Goal: Task Accomplishment & Management: Use online tool/utility

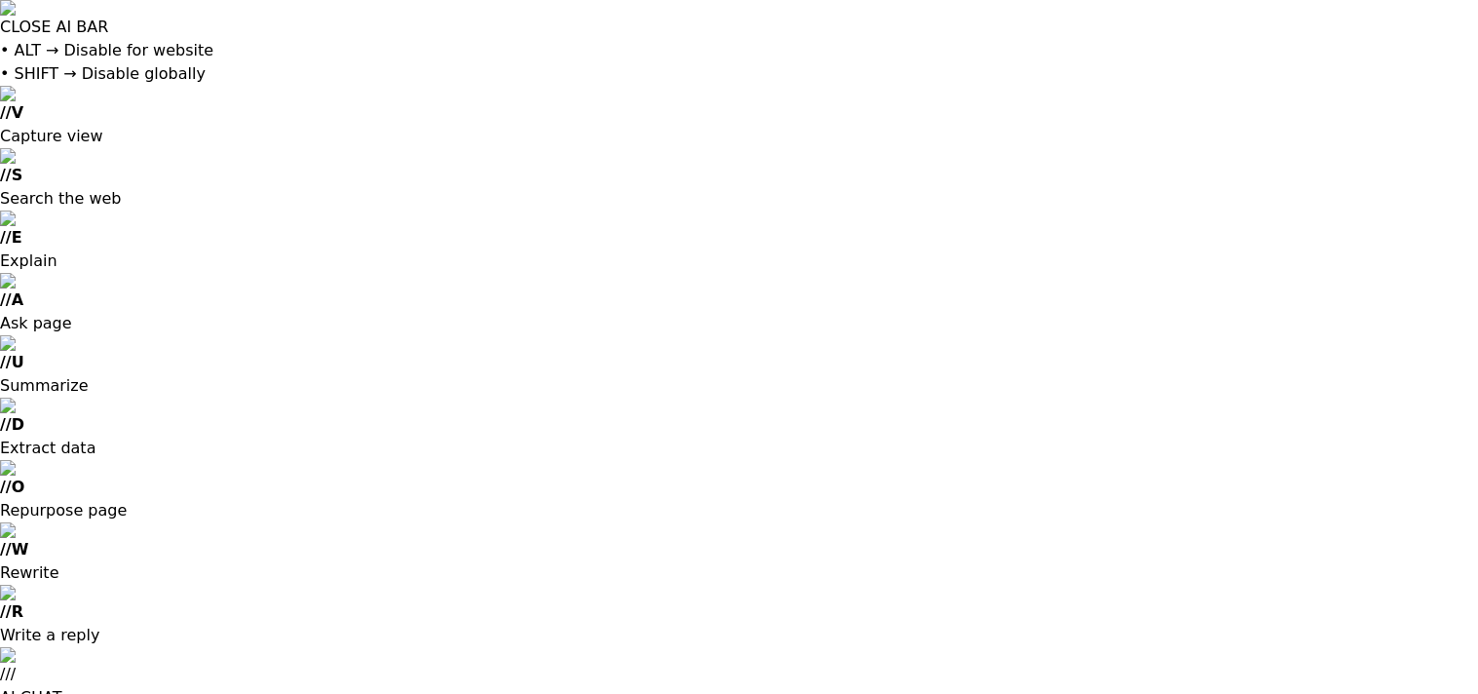
type input "**********"
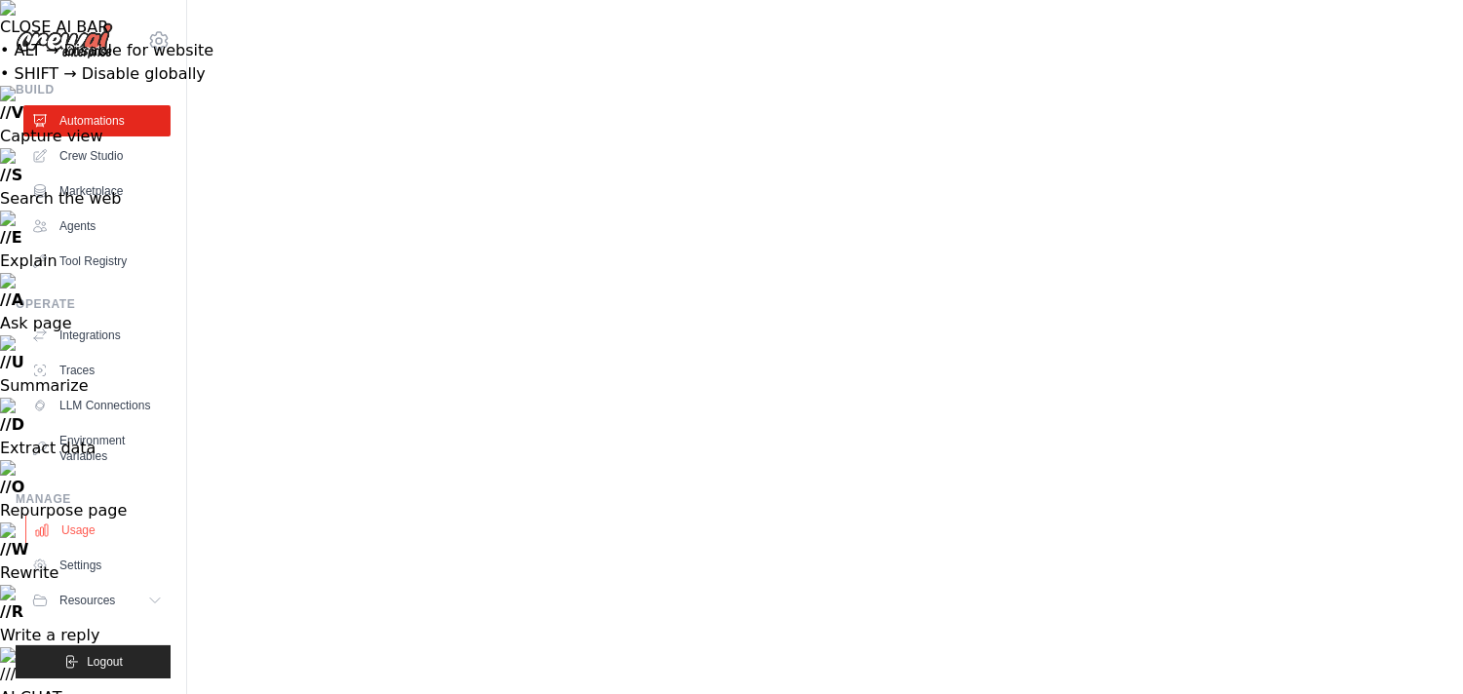
click at [84, 515] on link "Usage" at bounding box center [98, 530] width 147 height 31
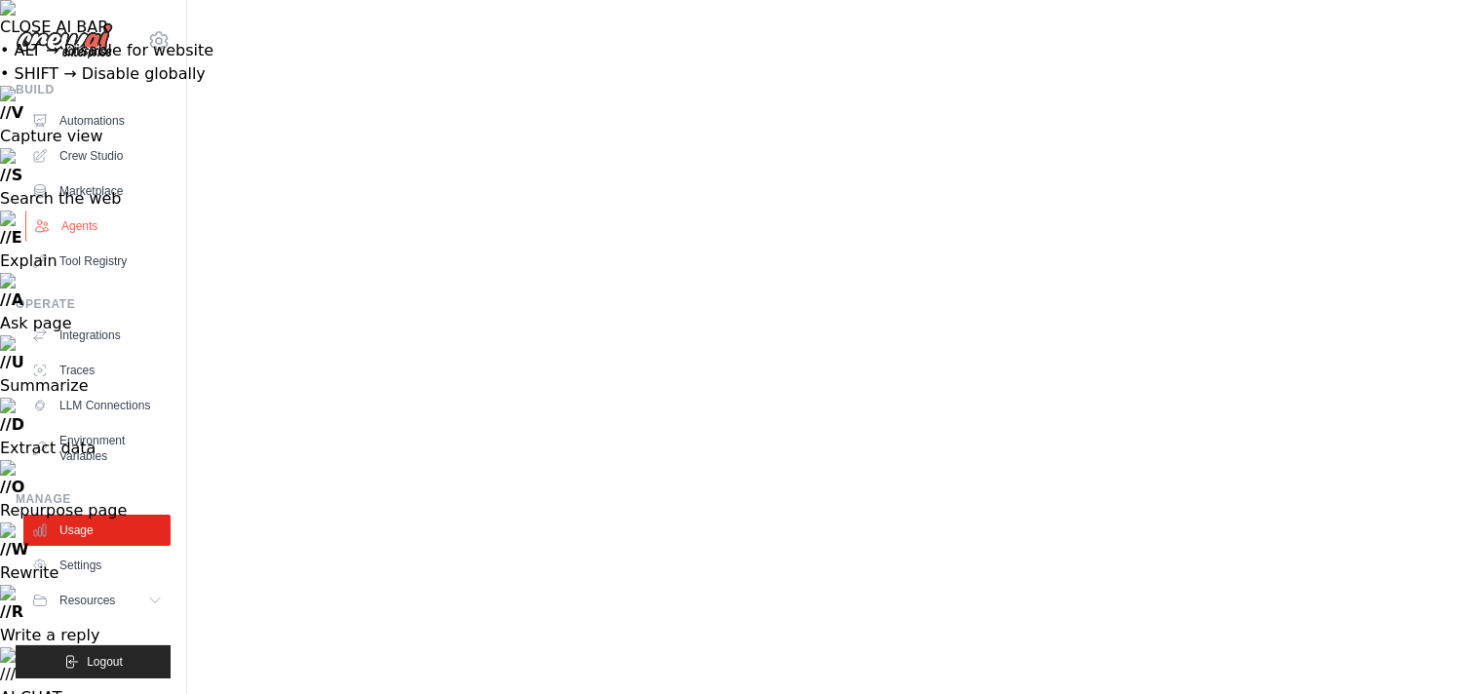
click at [92, 220] on link "Agents" at bounding box center [98, 226] width 147 height 31
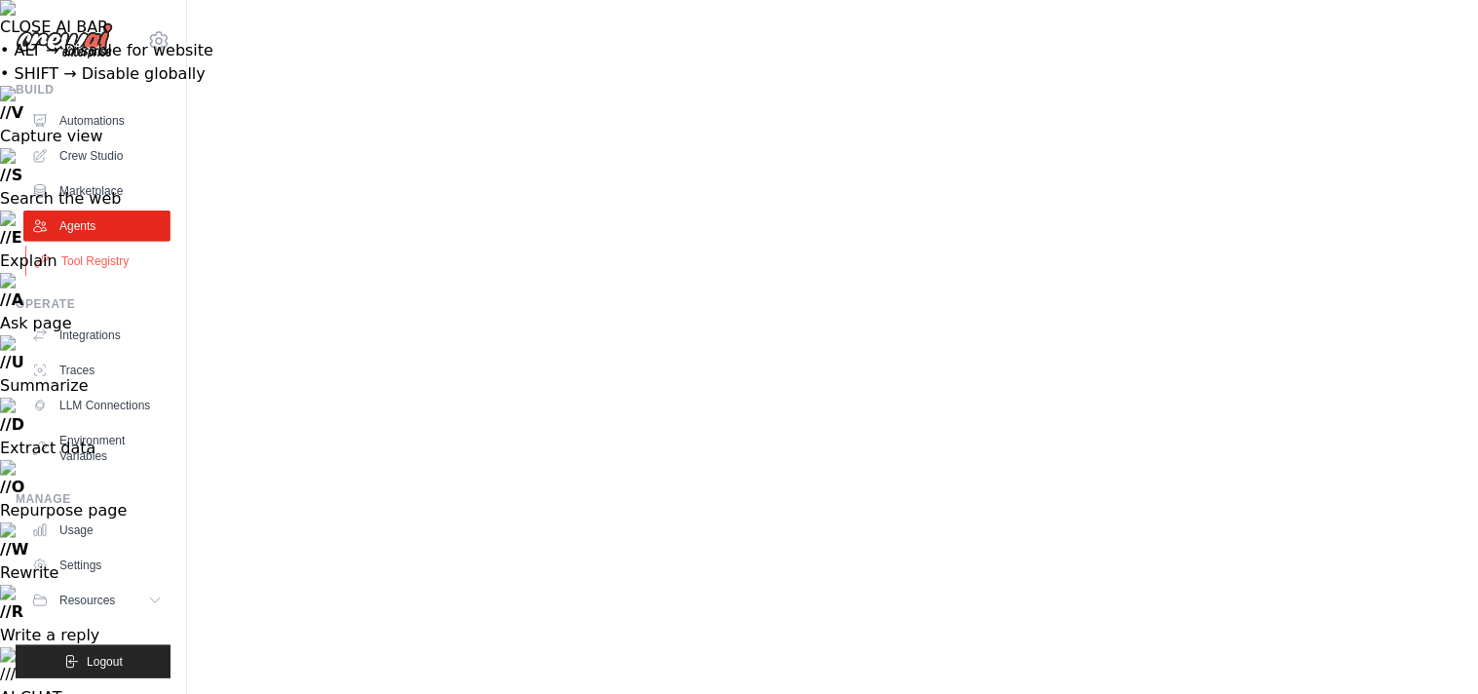
click at [98, 248] on link "Tool Registry" at bounding box center [98, 261] width 147 height 31
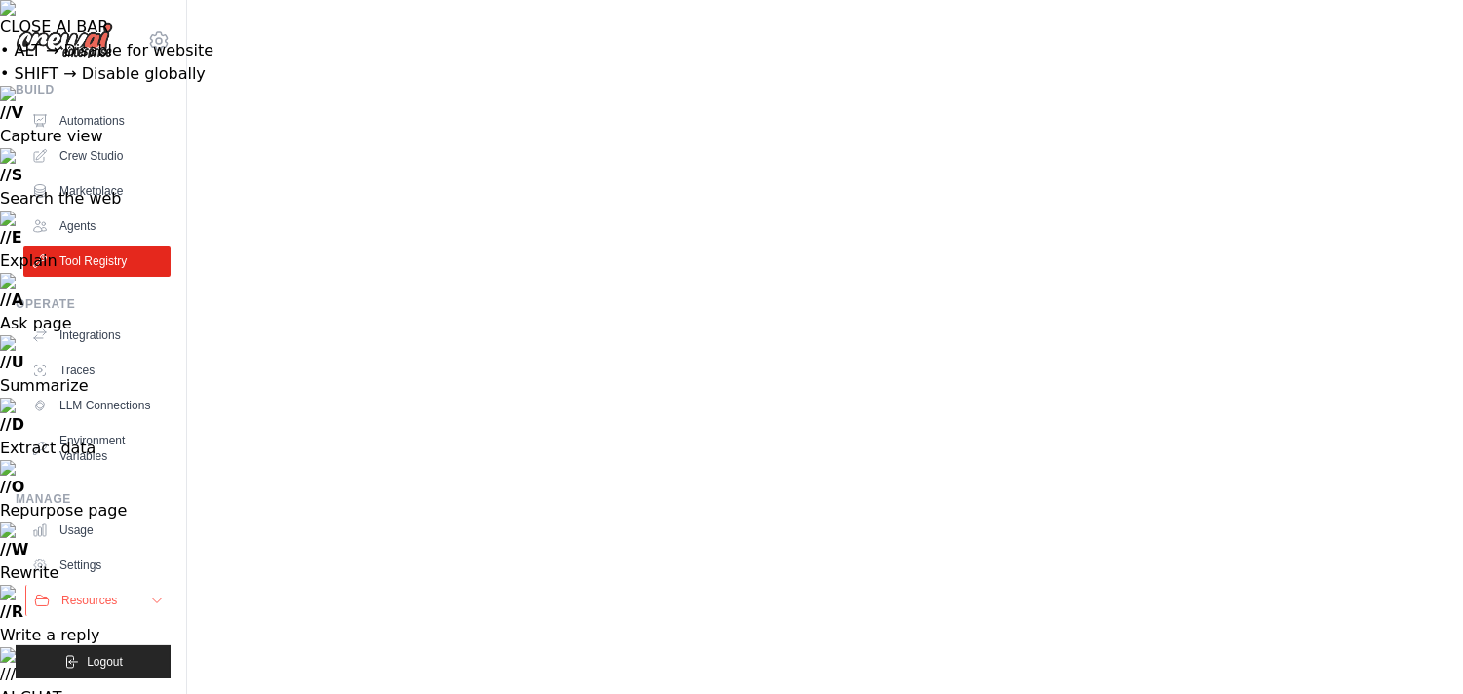
click at [136, 585] on button "Resources" at bounding box center [98, 600] width 147 height 31
click at [94, 491] on div "Manage Usage Settings Resources Documentation GitHub Blog" at bounding box center [93, 615] width 155 height 249
click at [94, 515] on link "Usage" at bounding box center [98, 530] width 147 height 31
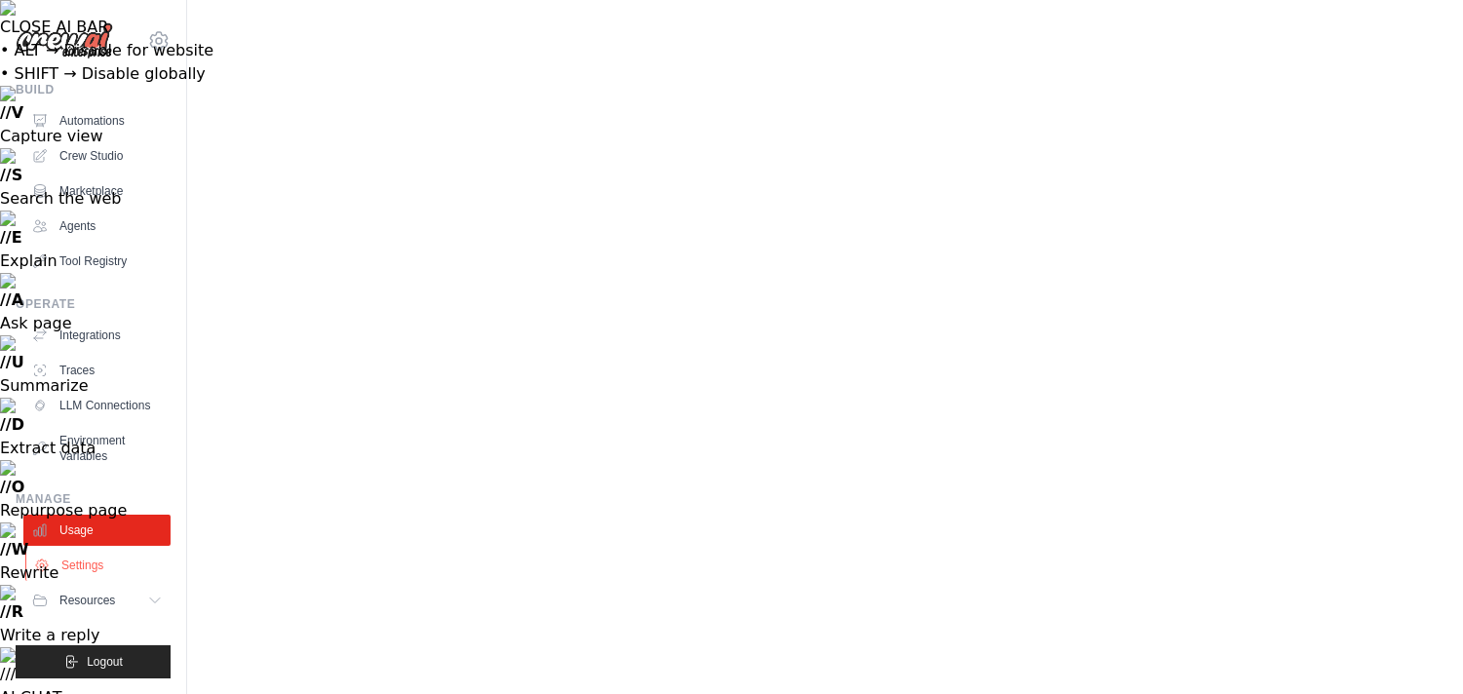
click at [118, 550] on link "Settings" at bounding box center [98, 565] width 147 height 31
click at [111, 105] on link "Automations" at bounding box center [98, 120] width 147 height 31
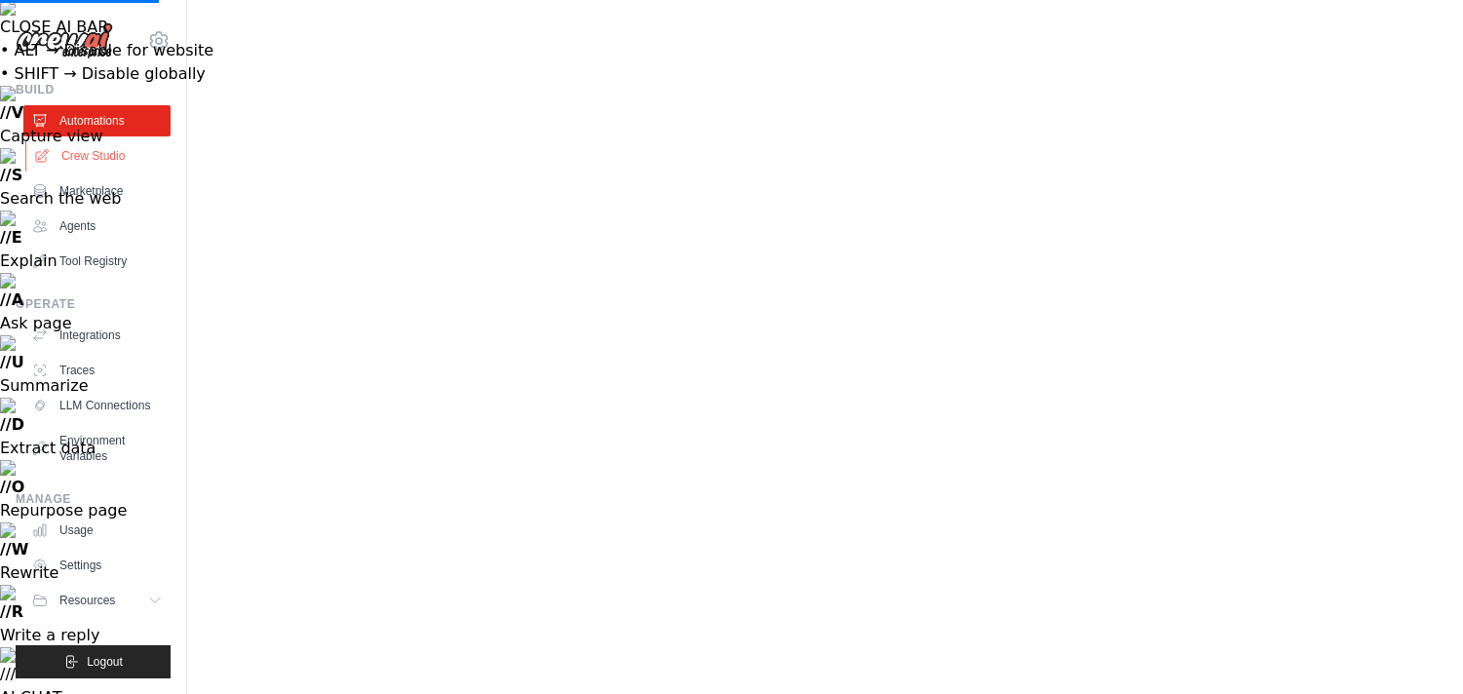
click at [111, 140] on link "Crew Studio" at bounding box center [98, 155] width 147 height 31
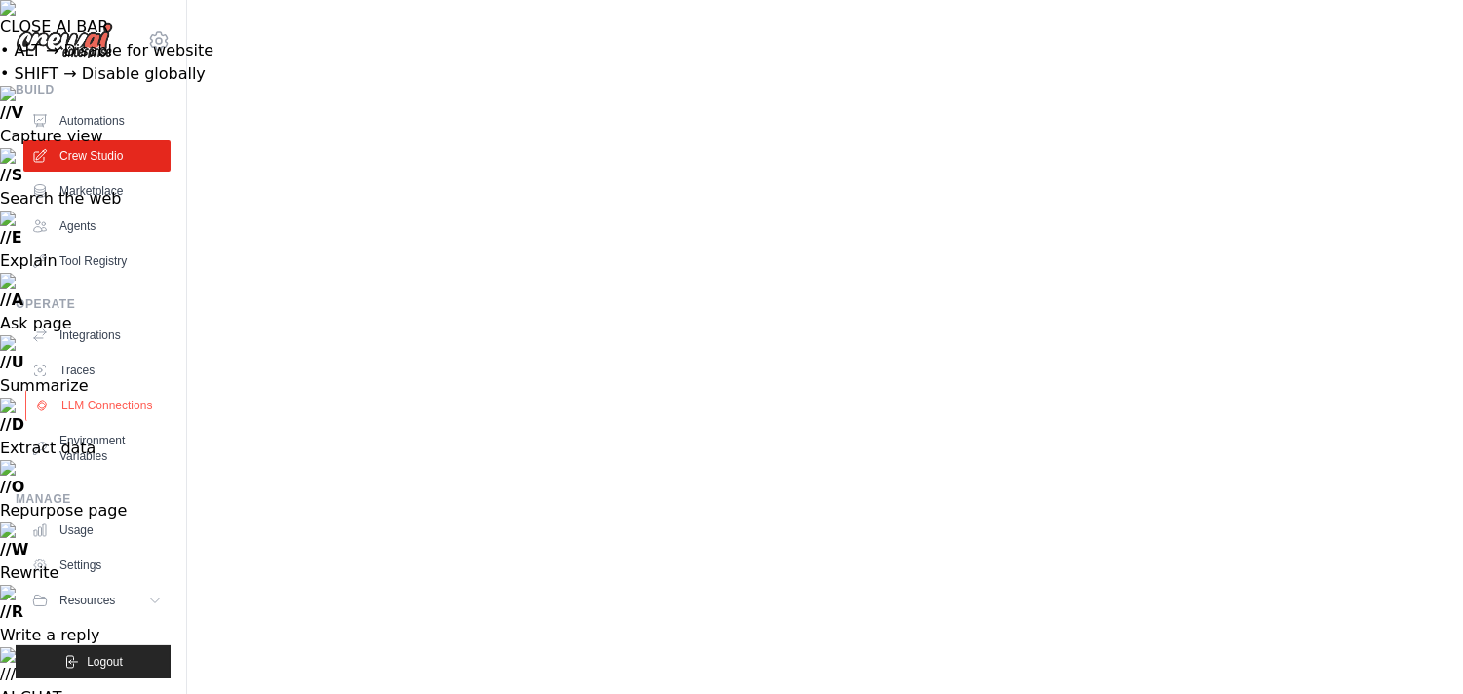
click at [119, 390] on link "LLM Connections" at bounding box center [98, 405] width 147 height 31
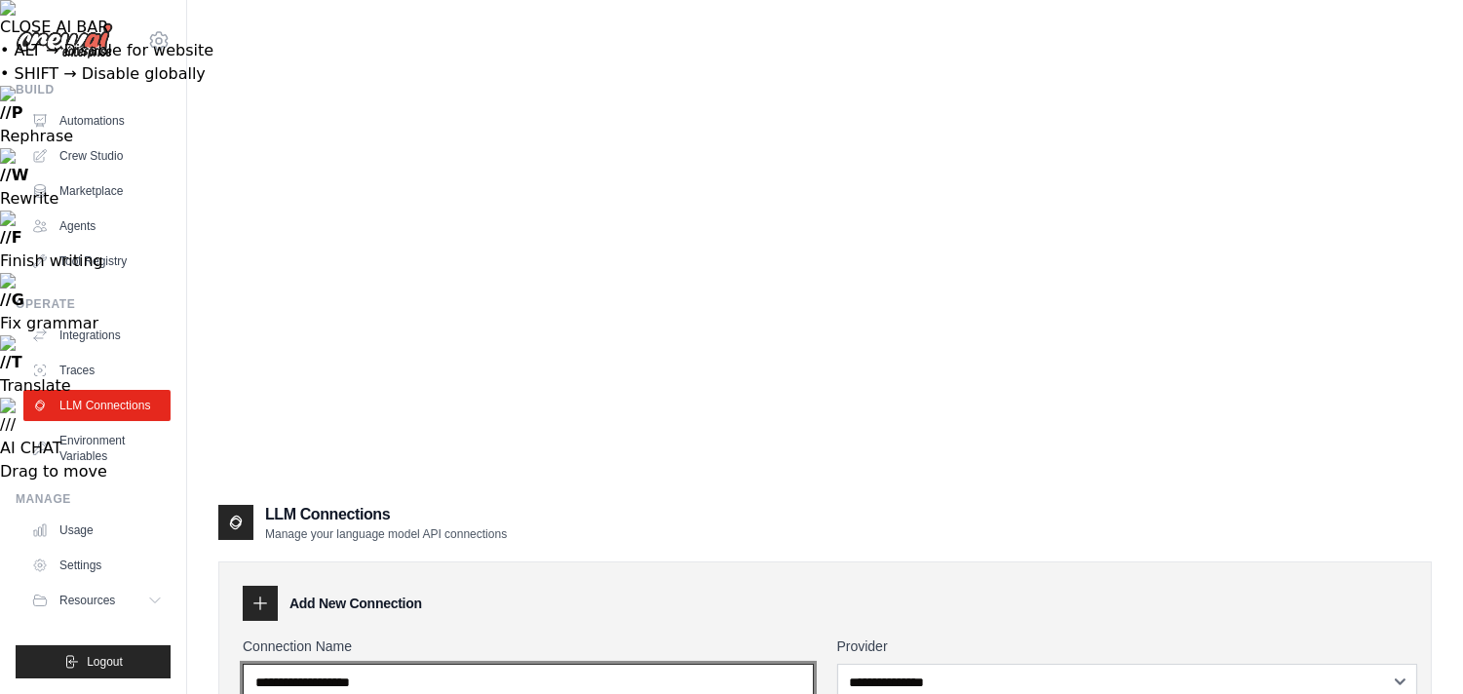
click at [667, 664] on input "Connection Name" at bounding box center [528, 682] width 571 height 37
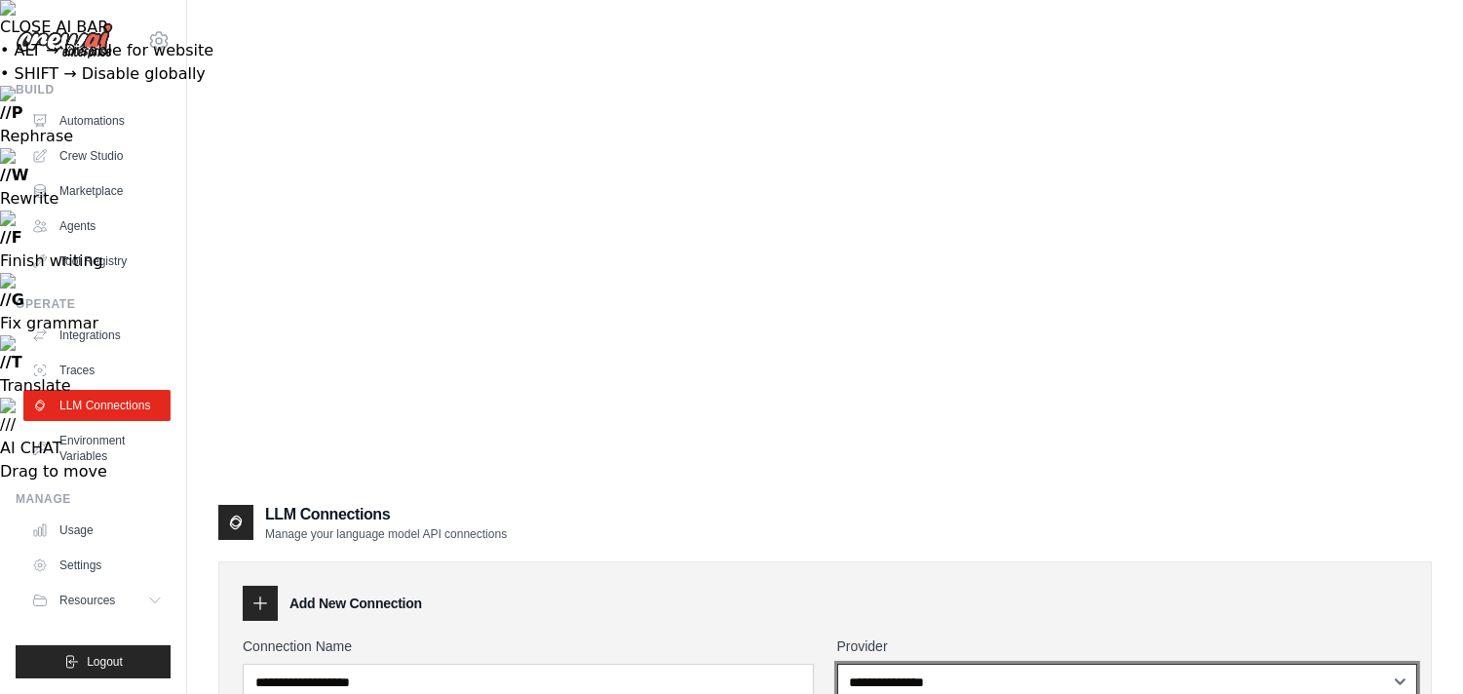
drag, startPoint x: 978, startPoint y: 203, endPoint x: 947, endPoint y: 193, distance: 32.7
click at [978, 664] on select "**********" at bounding box center [1127, 681] width 581 height 35
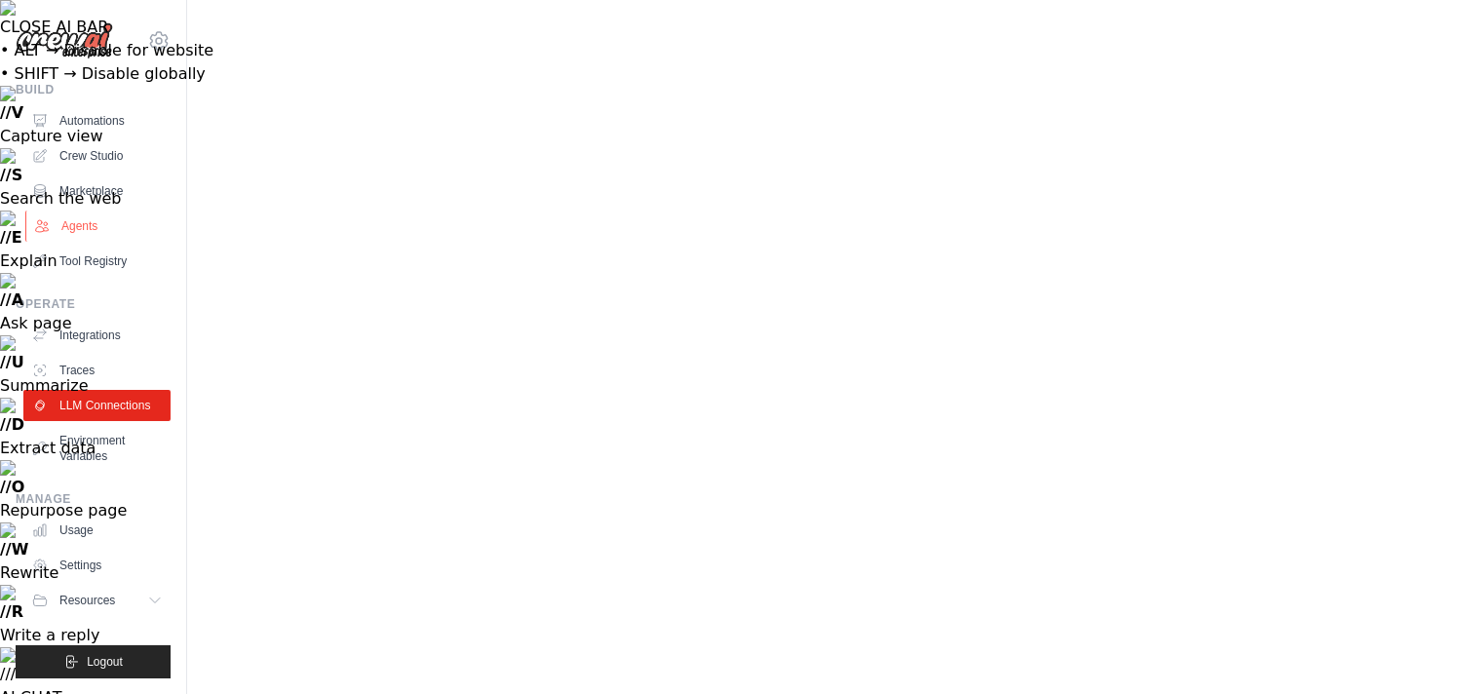
click at [102, 224] on link "Agents" at bounding box center [98, 226] width 147 height 31
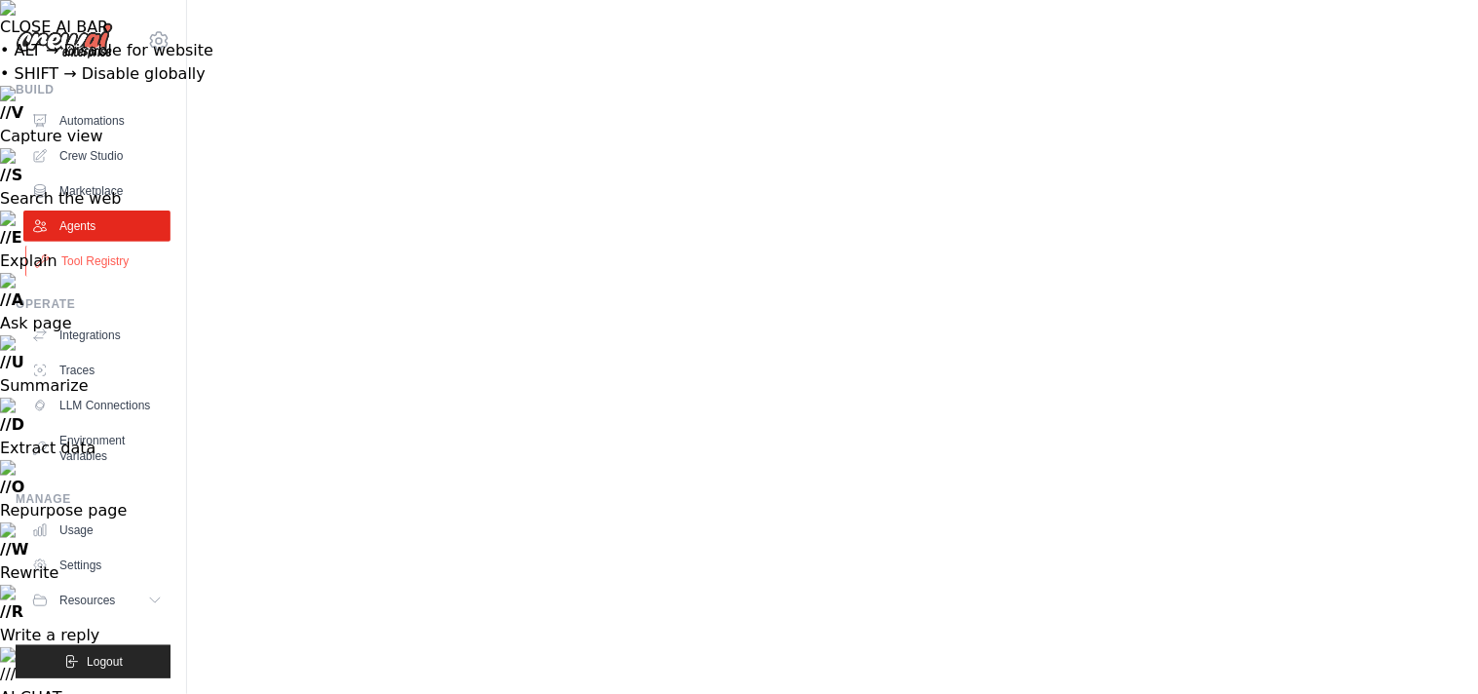
click at [100, 246] on link "Tool Registry" at bounding box center [98, 261] width 147 height 31
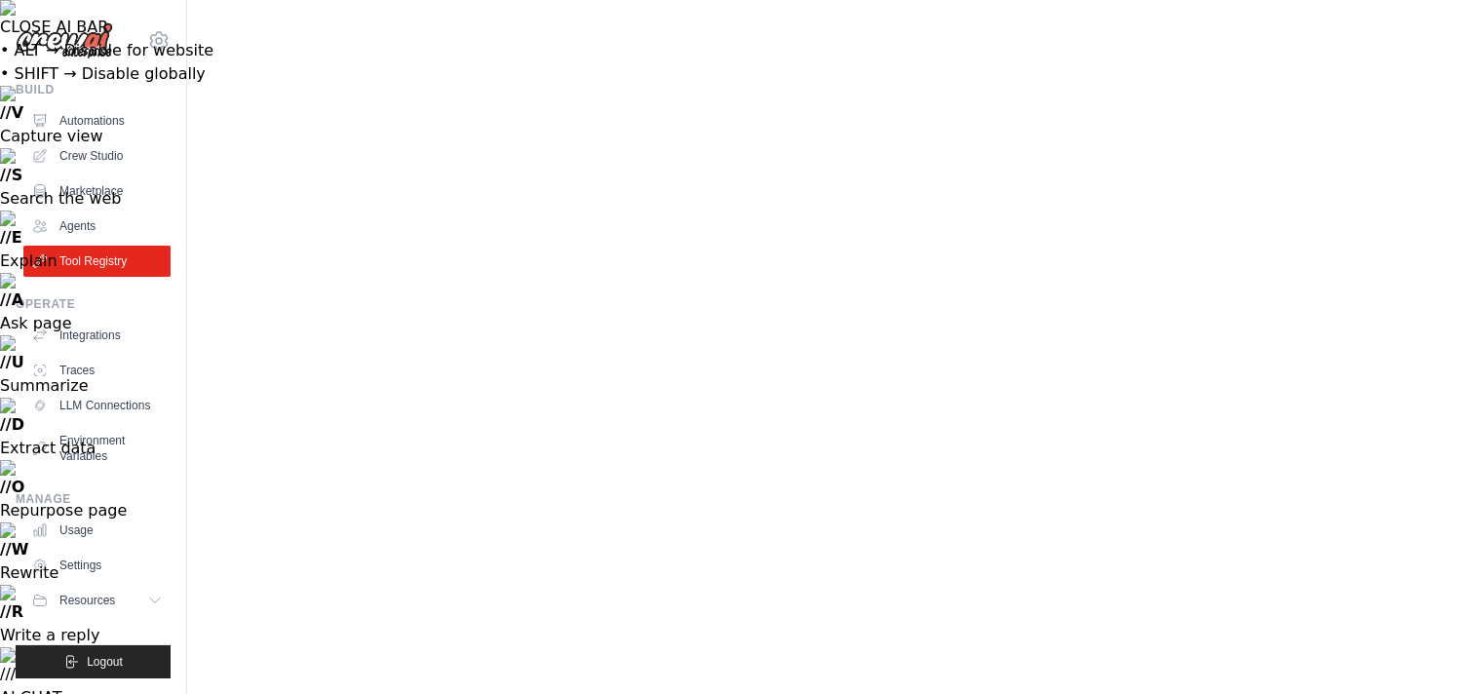
drag, startPoint x: 374, startPoint y: 367, endPoint x: 364, endPoint y: 364, distance: 10.5
click at [95, 95] on div "Build Automations Crew Studio Marketplace Agents" at bounding box center [93, 179] width 155 height 195
click at [95, 107] on link "Automations" at bounding box center [98, 120] width 147 height 31
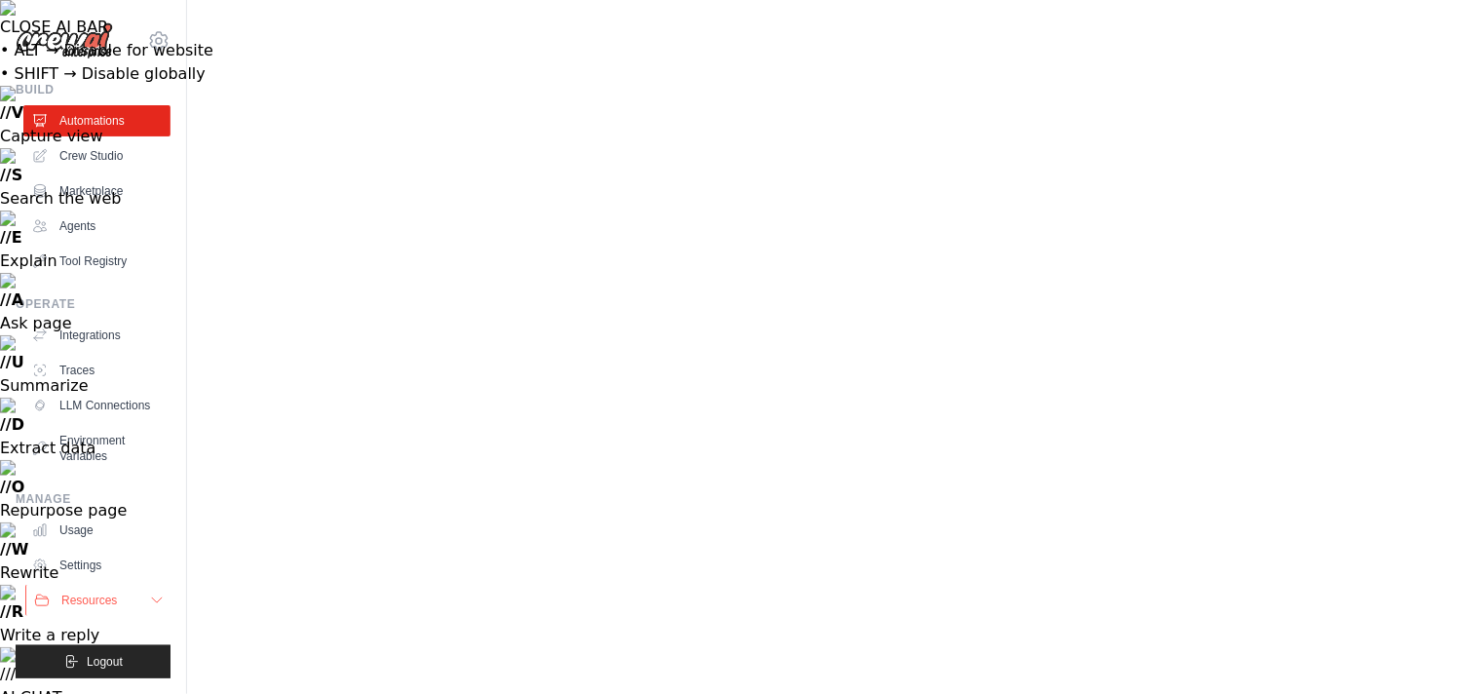
click at [57, 585] on button "Resources" at bounding box center [98, 600] width 147 height 31
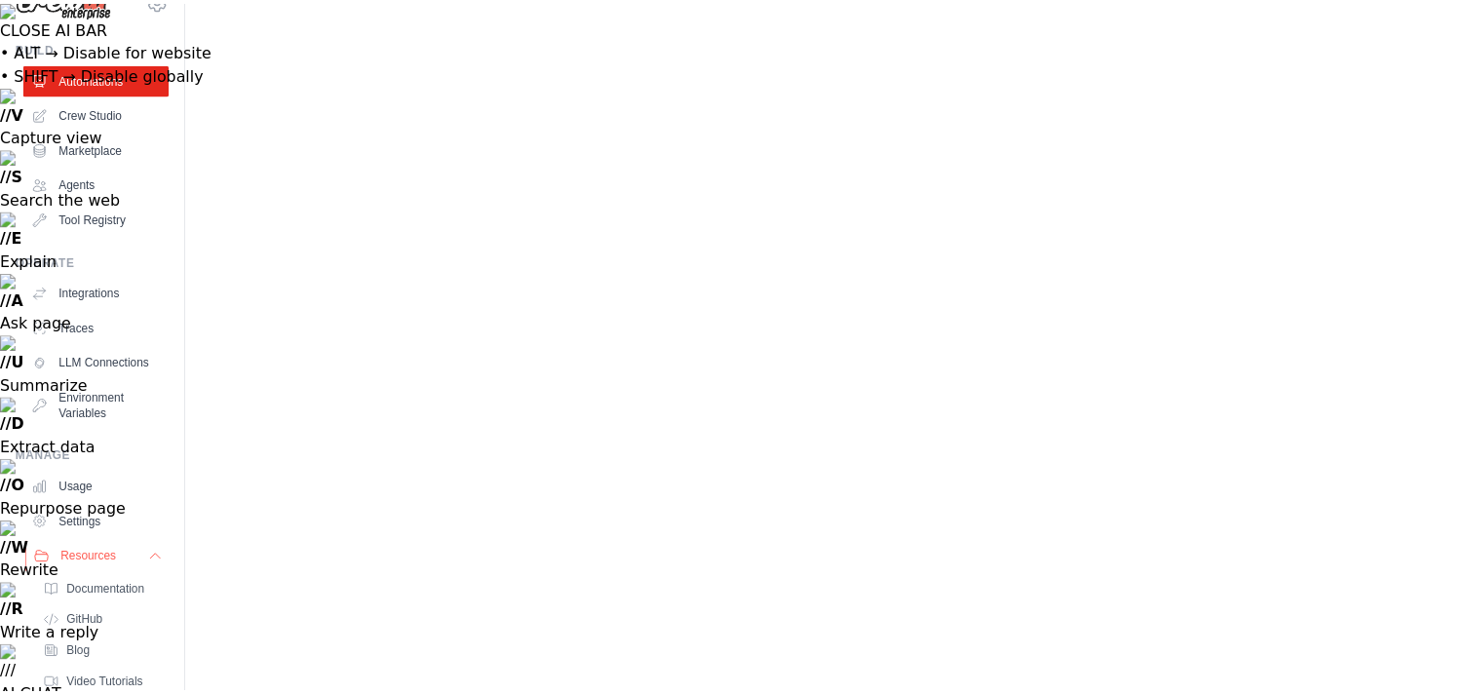
scroll to position [64, 0]
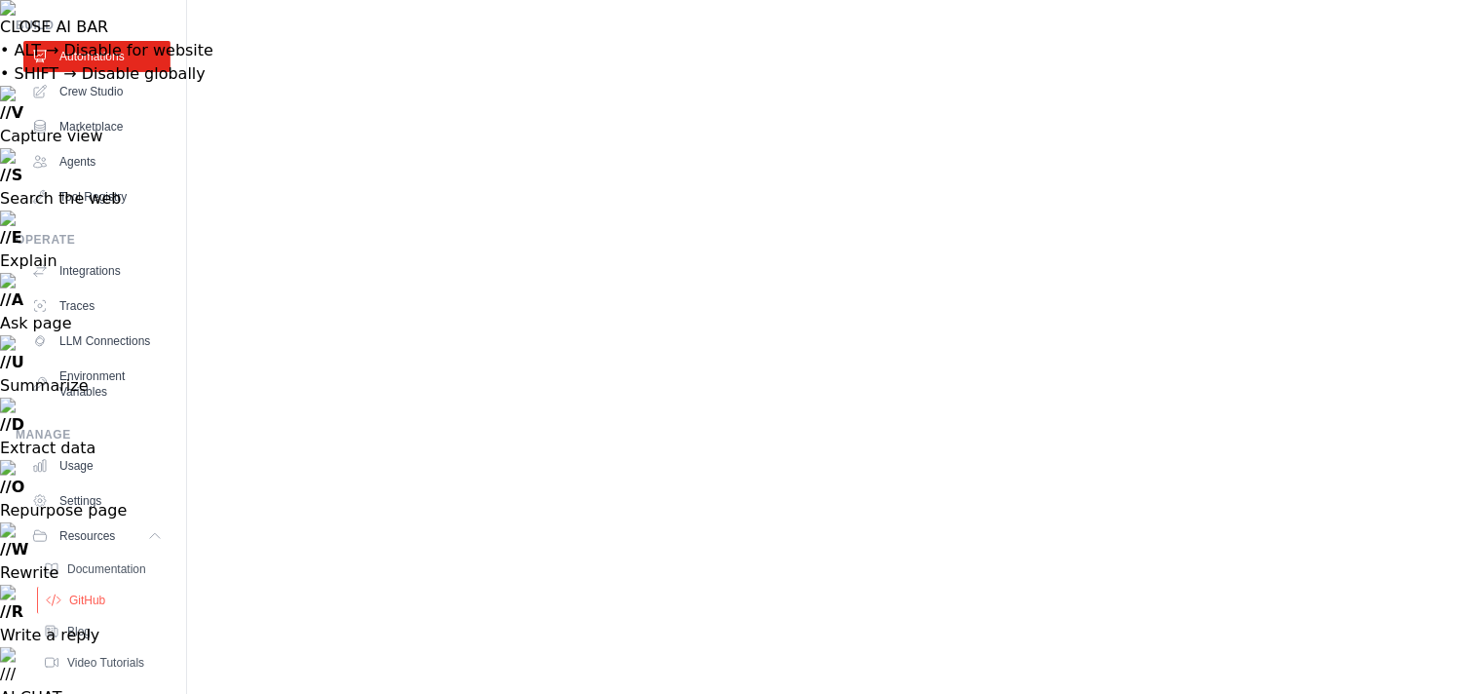
click at [57, 593] on icon at bounding box center [54, 601] width 16 height 16
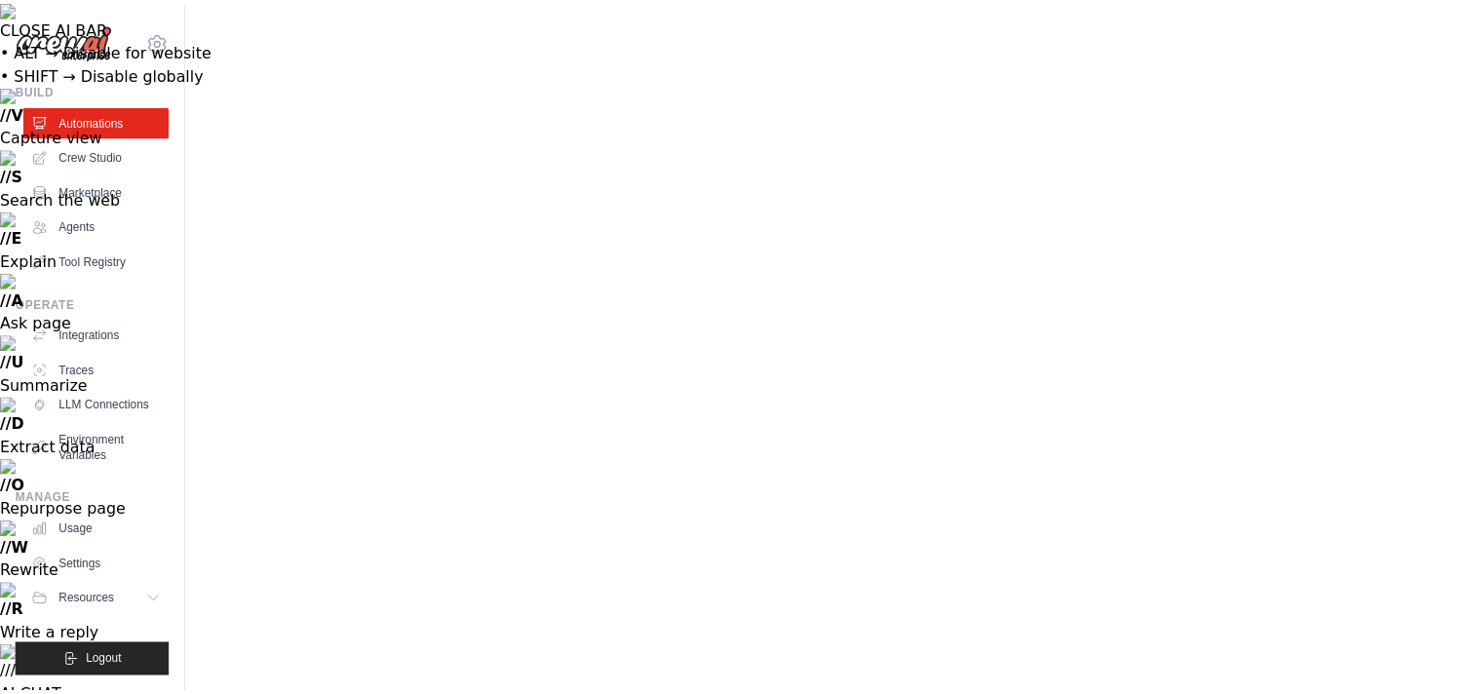
scroll to position [0, 0]
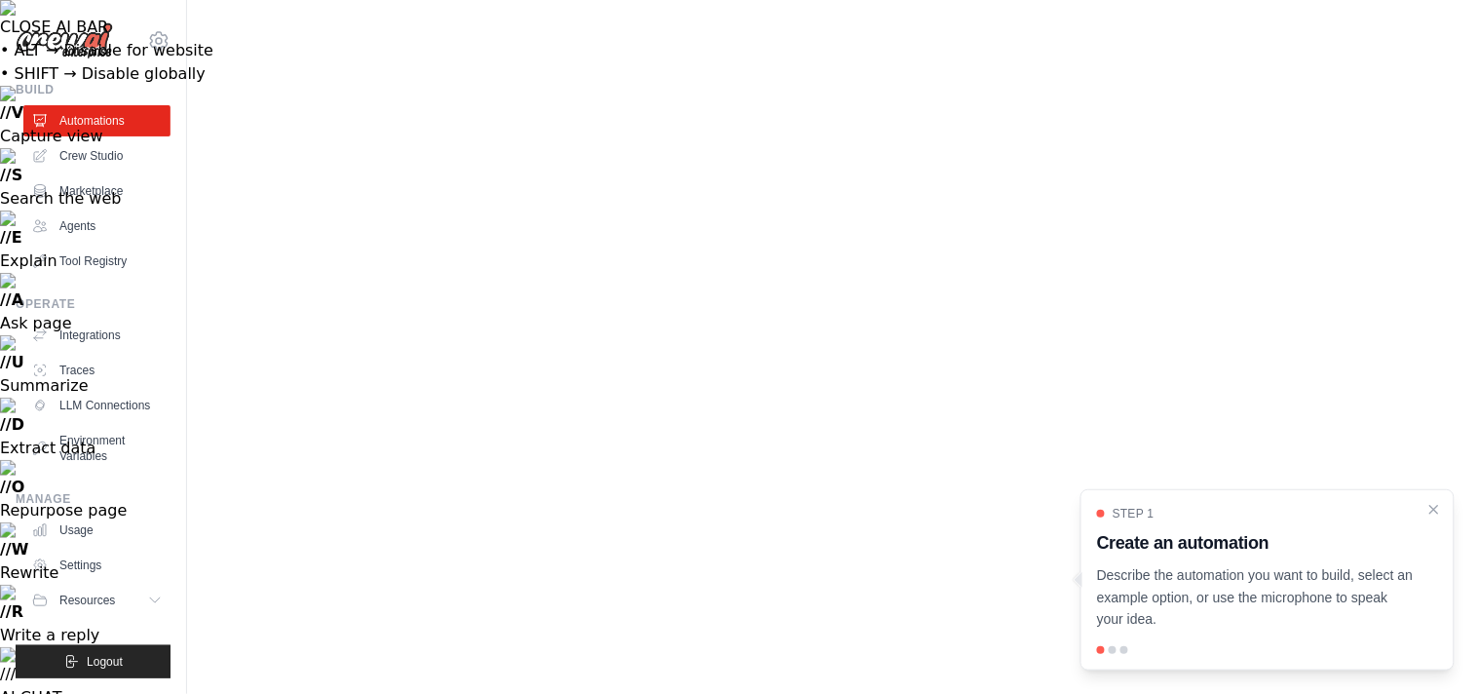
click at [1367, 556] on h3 "Create an automation" at bounding box center [1256, 542] width 318 height 27
click at [1229, 619] on p "Describe the automation you want to build, select an example option, or use the…" at bounding box center [1256, 597] width 318 height 66
click at [1439, 513] on icon "Close walkthrough" at bounding box center [1435, 508] width 9 height 9
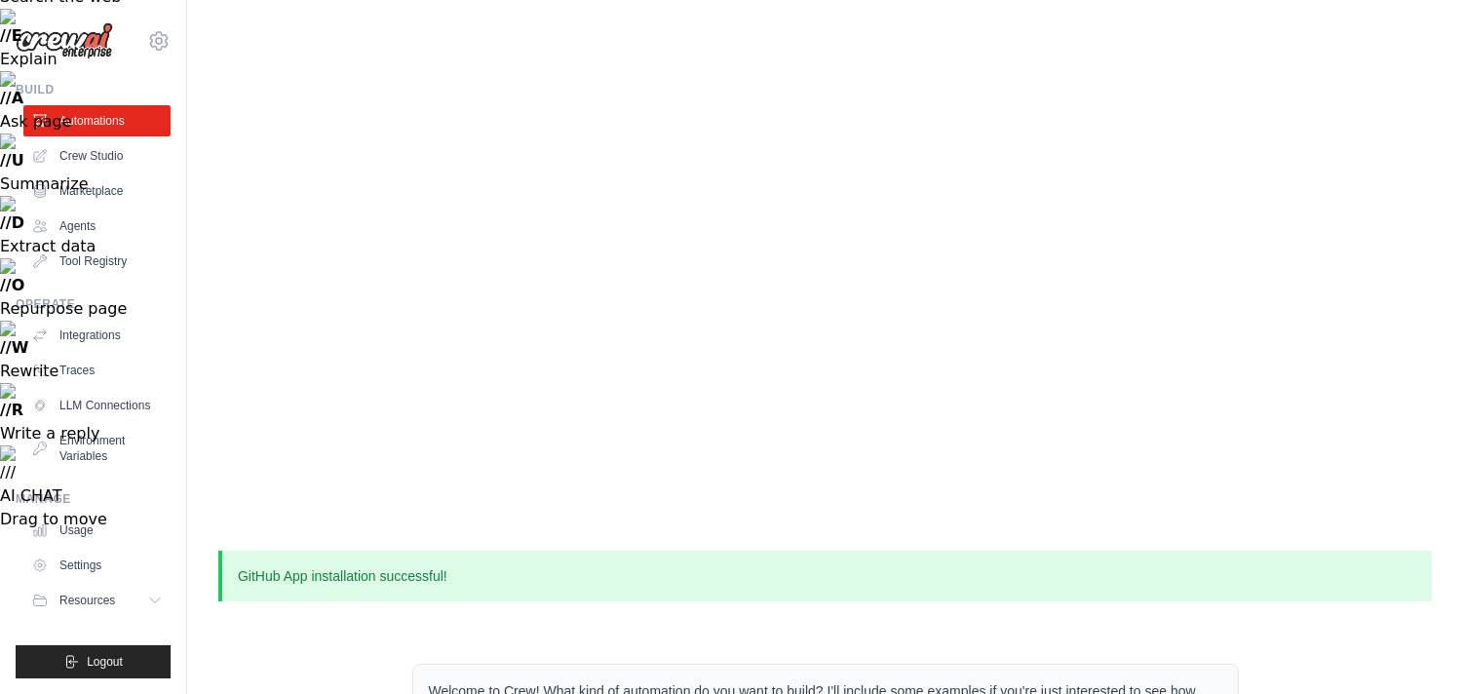
scroll to position [216, 0]
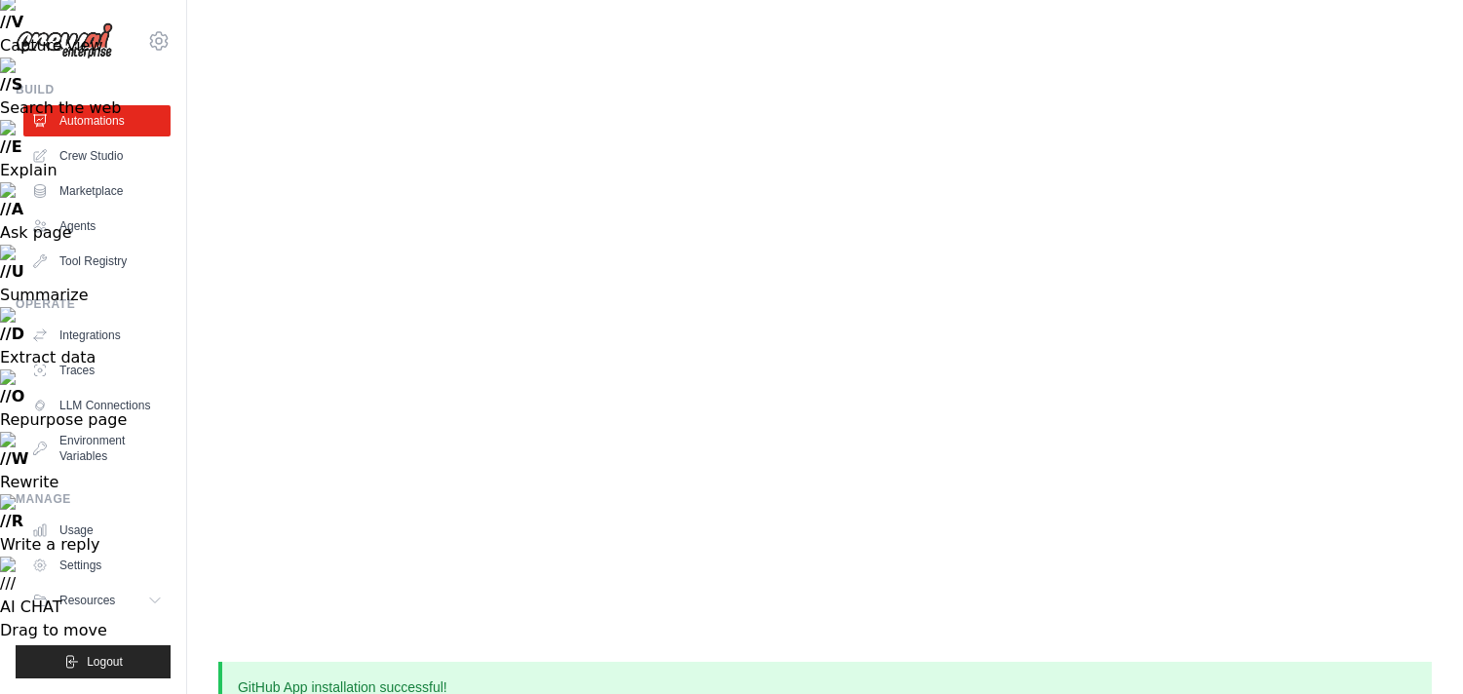
scroll to position [0, 0]
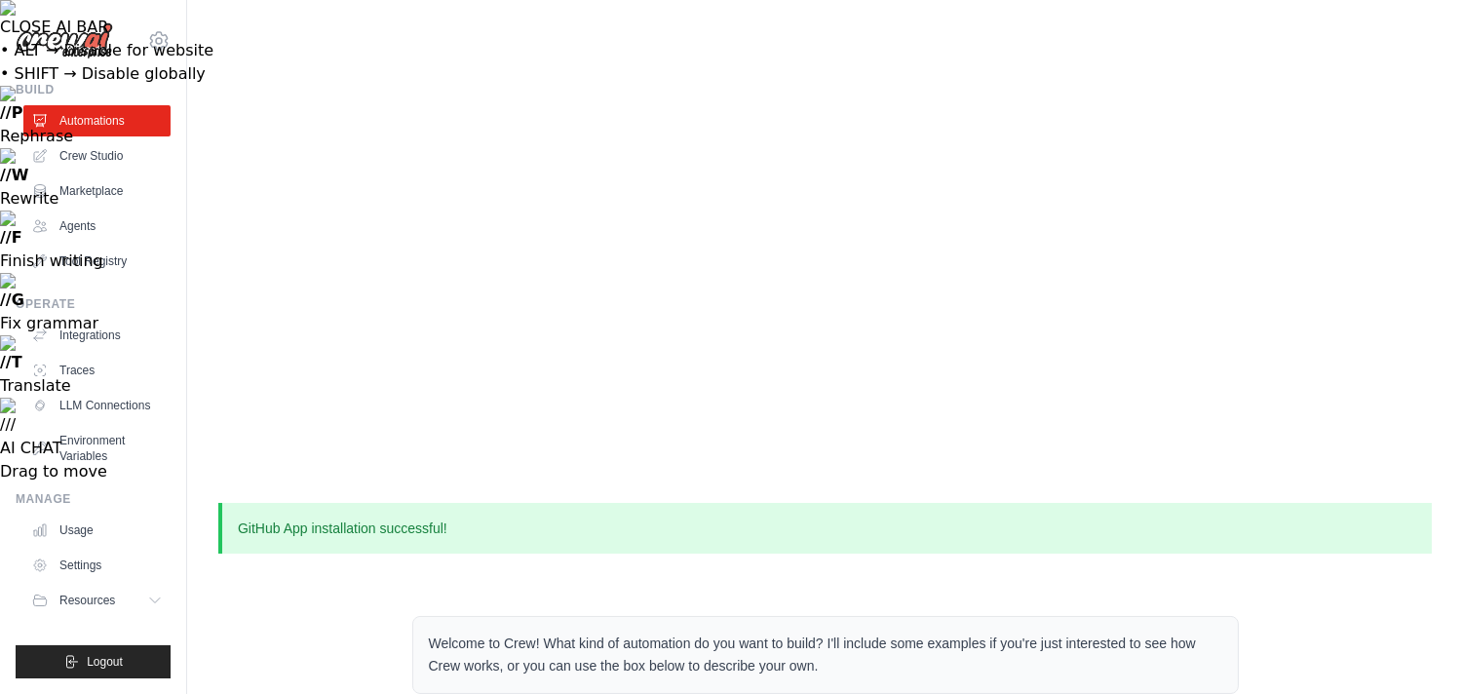
type textarea "*"
type textarea "**********"
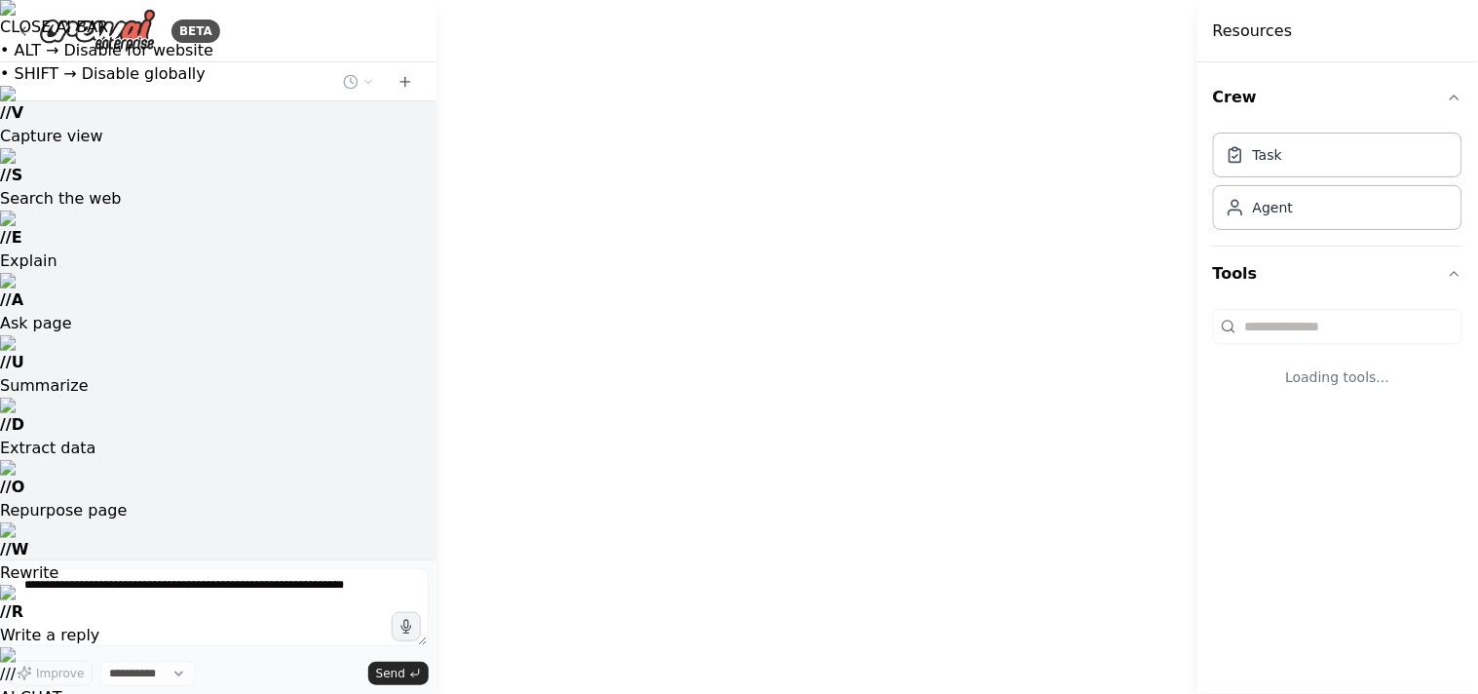
select select "****"
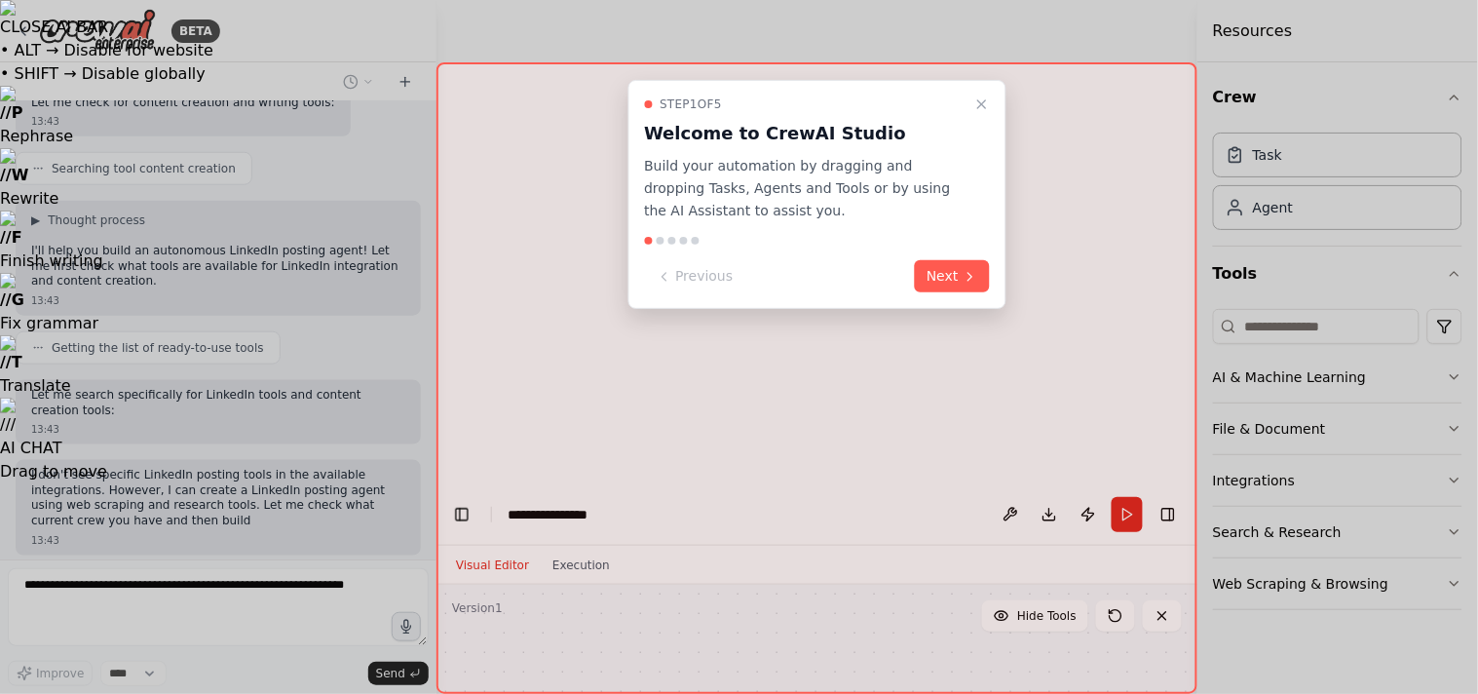
scroll to position [465, 0]
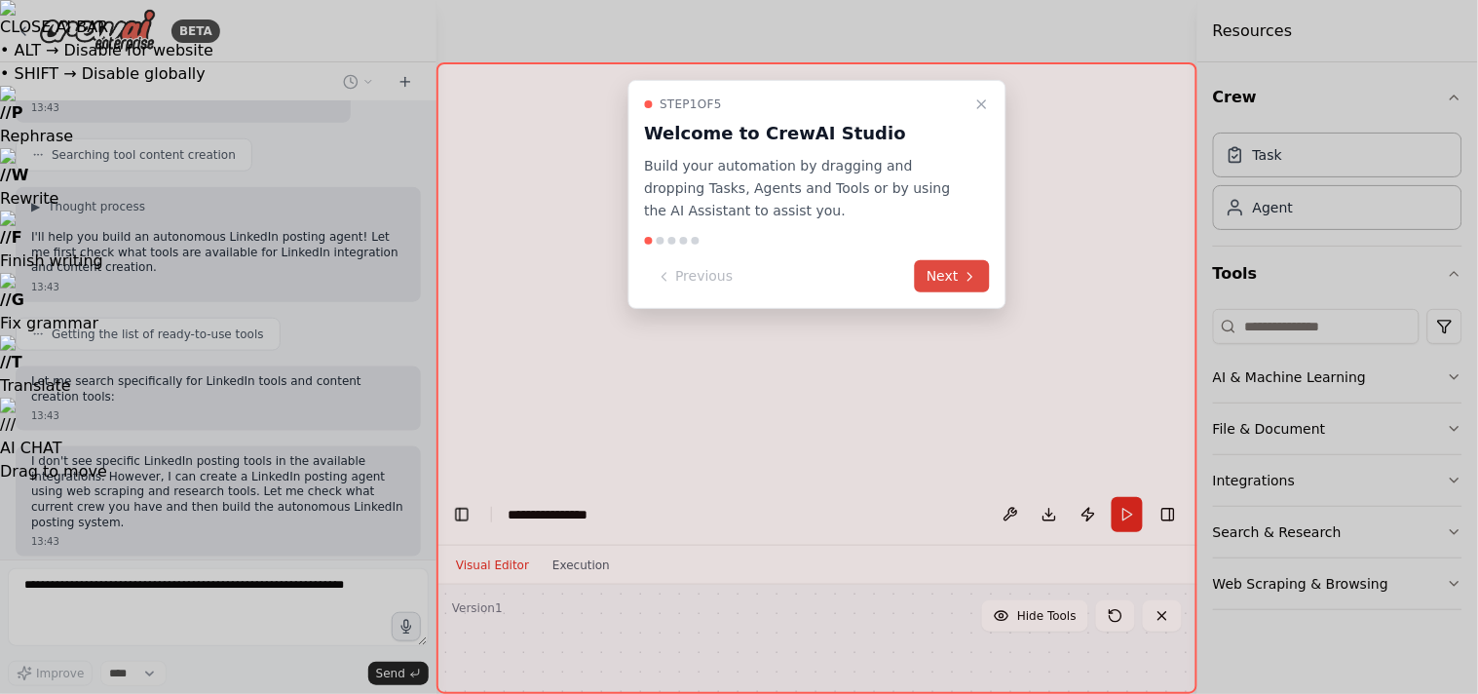
click at [938, 266] on button "Next" at bounding box center [952, 276] width 75 height 32
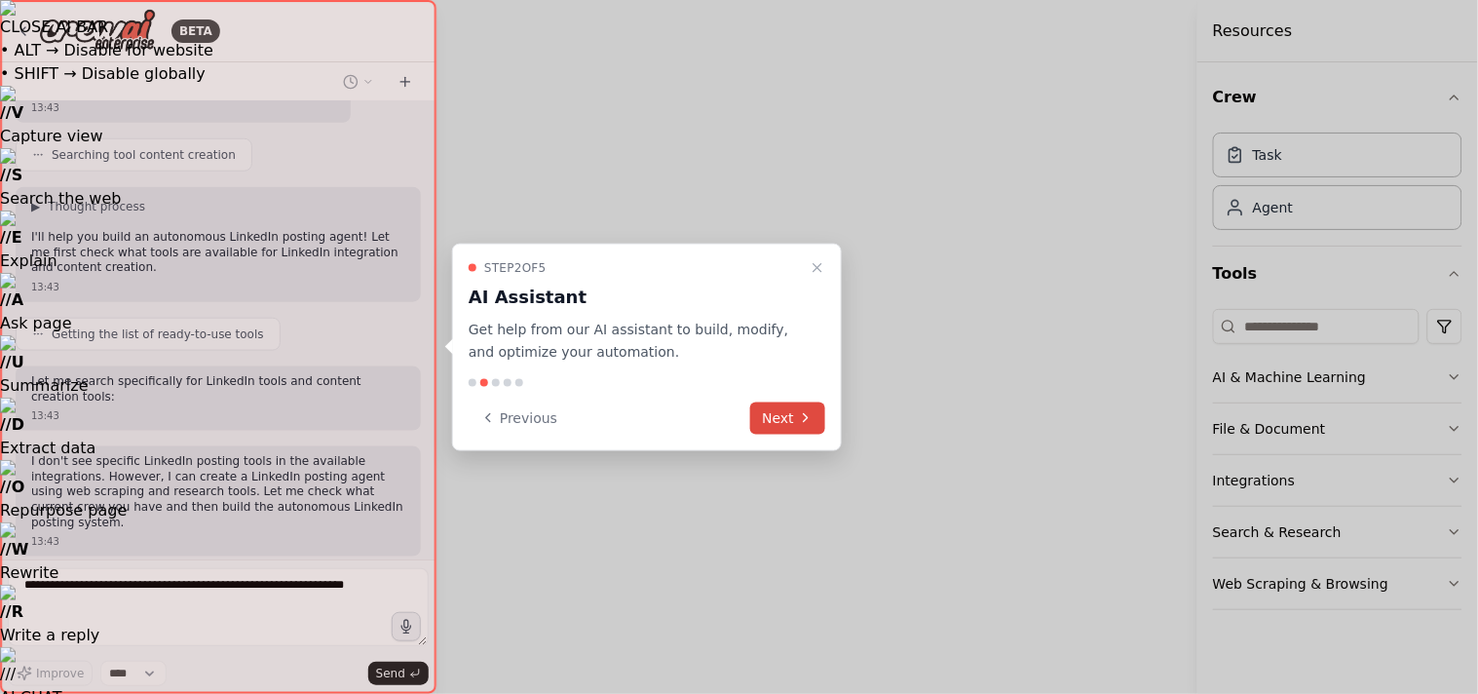
click at [773, 417] on button "Next" at bounding box center [787, 418] width 75 height 32
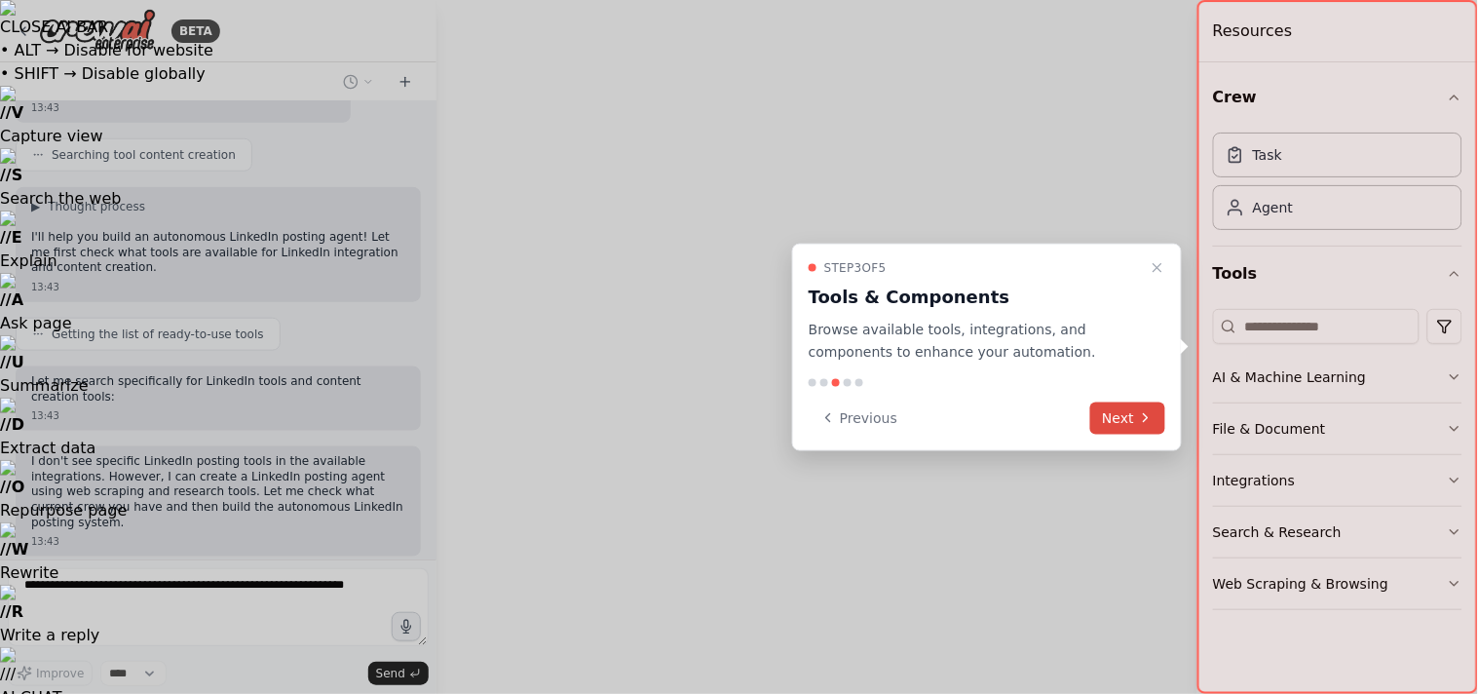
click at [1138, 407] on button "Next" at bounding box center [1128, 418] width 75 height 32
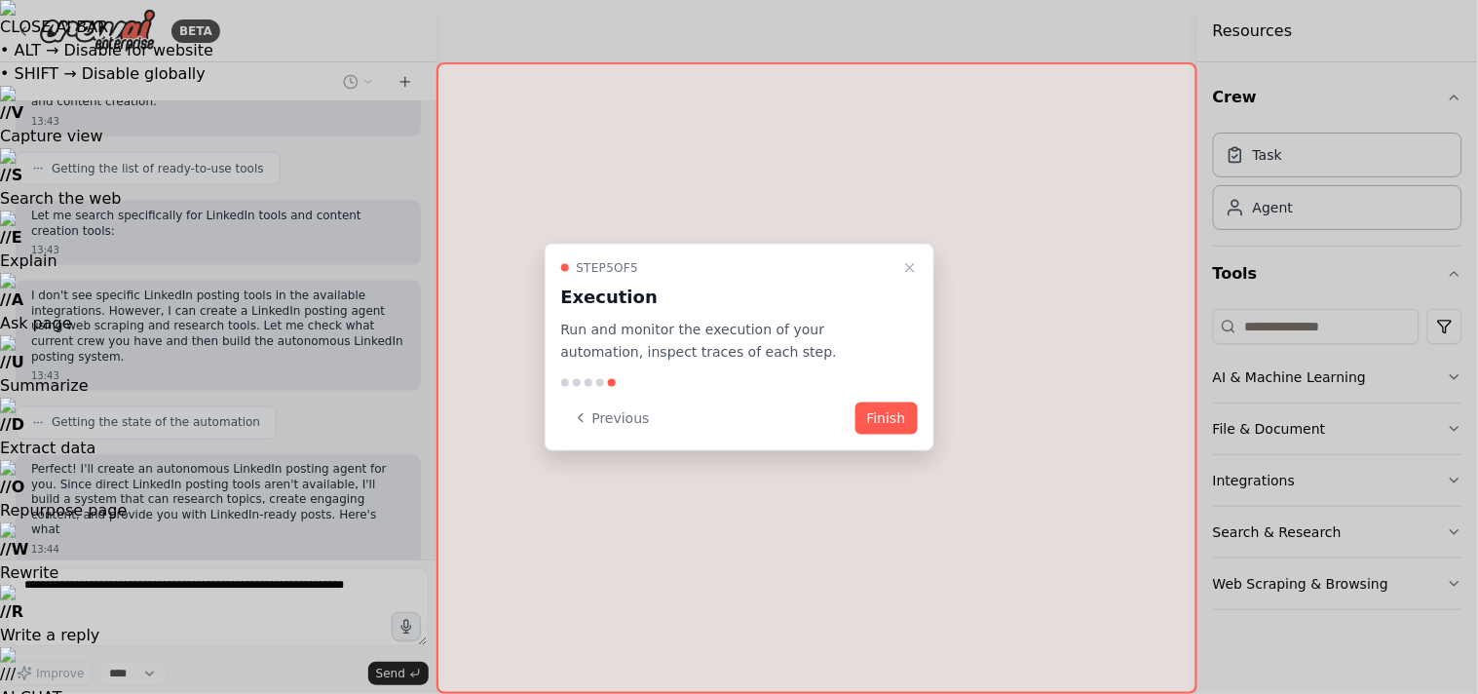
scroll to position [631, 0]
click at [853, 414] on div "Previous Finish" at bounding box center [739, 418] width 357 height 32
click at [870, 414] on button "Finish" at bounding box center [887, 418] width 62 height 32
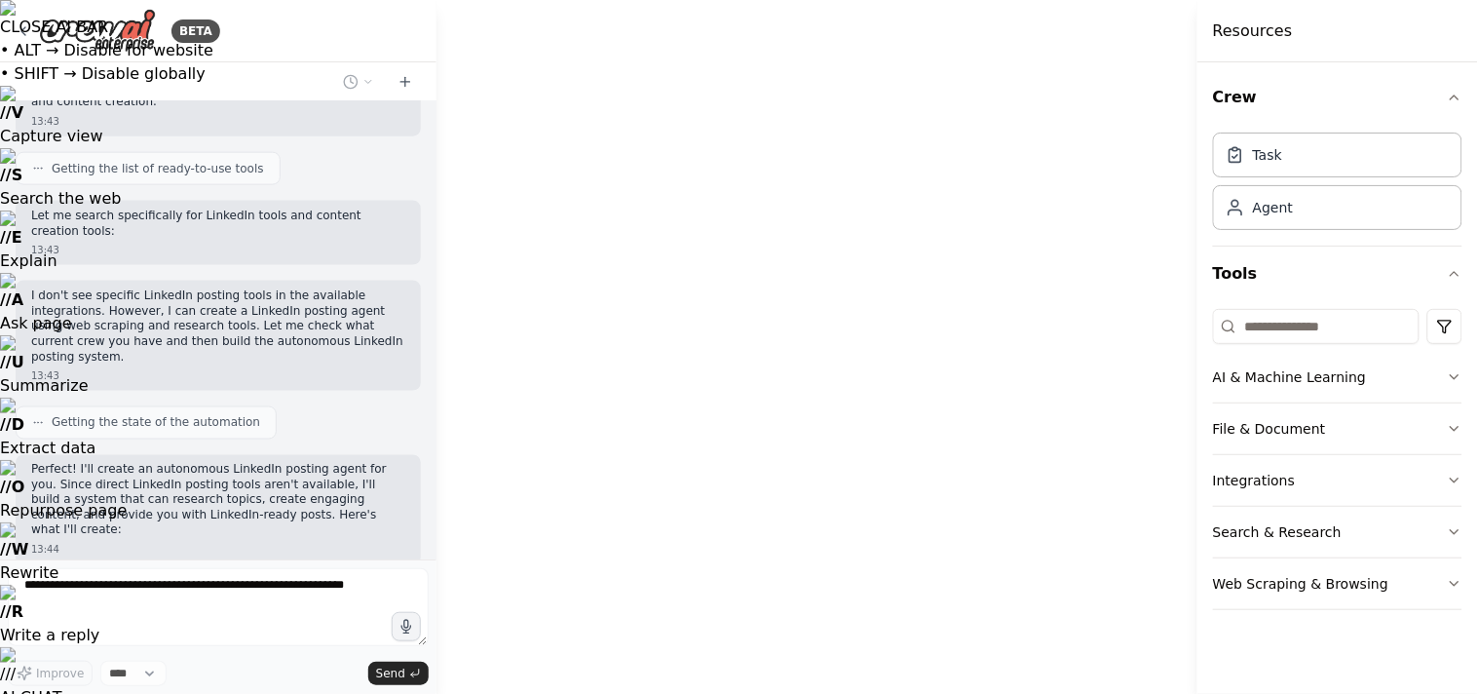
scroll to position [676, 0]
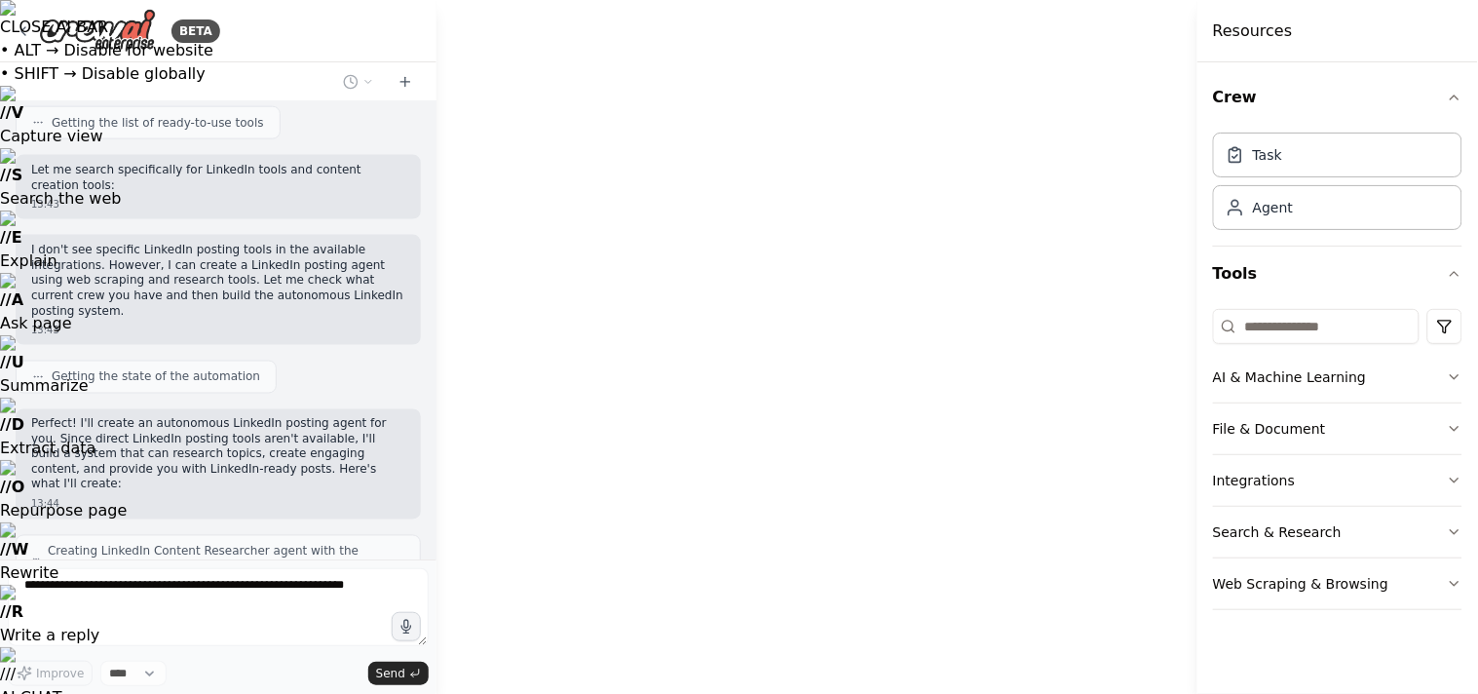
drag, startPoint x: 819, startPoint y: 454, endPoint x: 887, endPoint y: 450, distance: 68.3
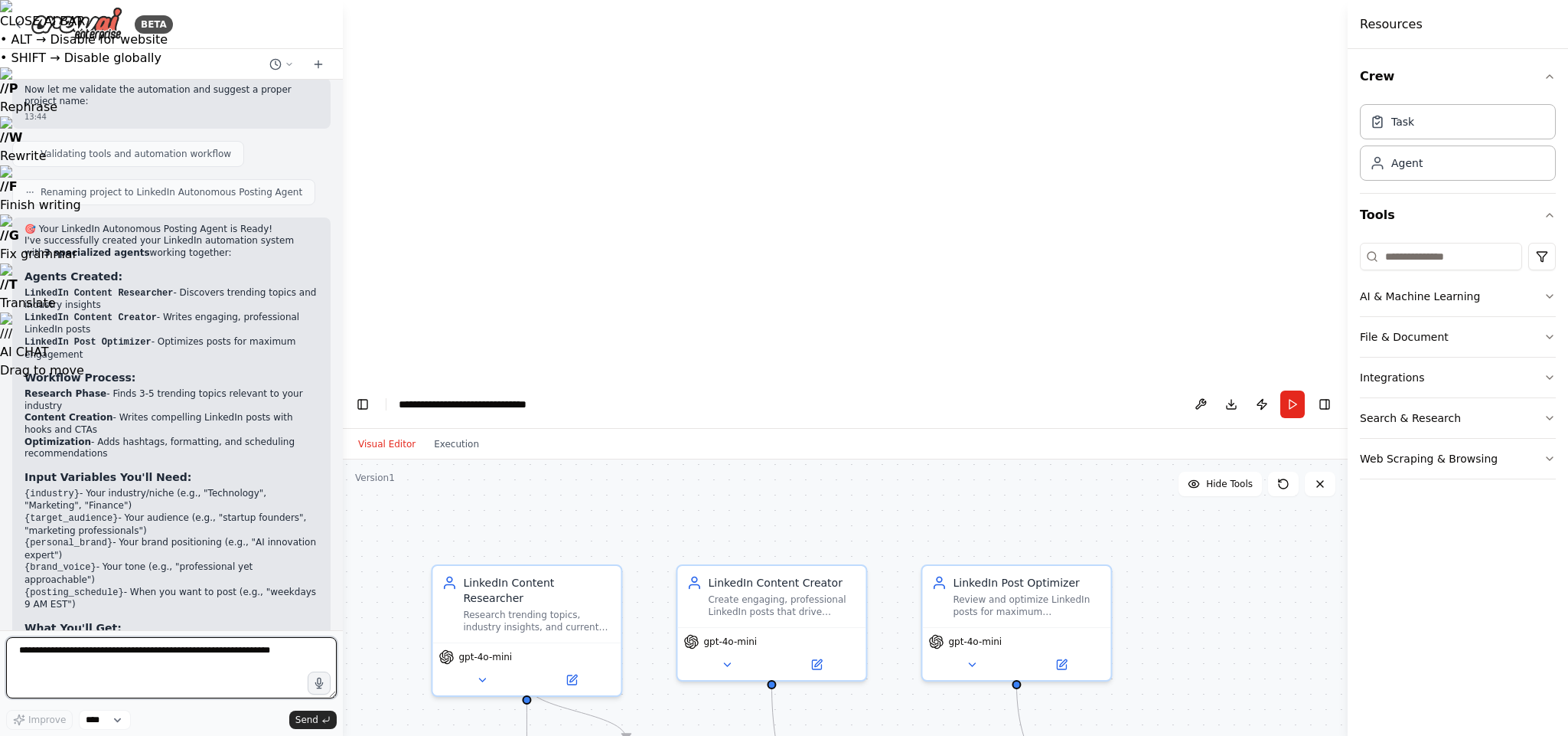
scroll to position [1178, 0]
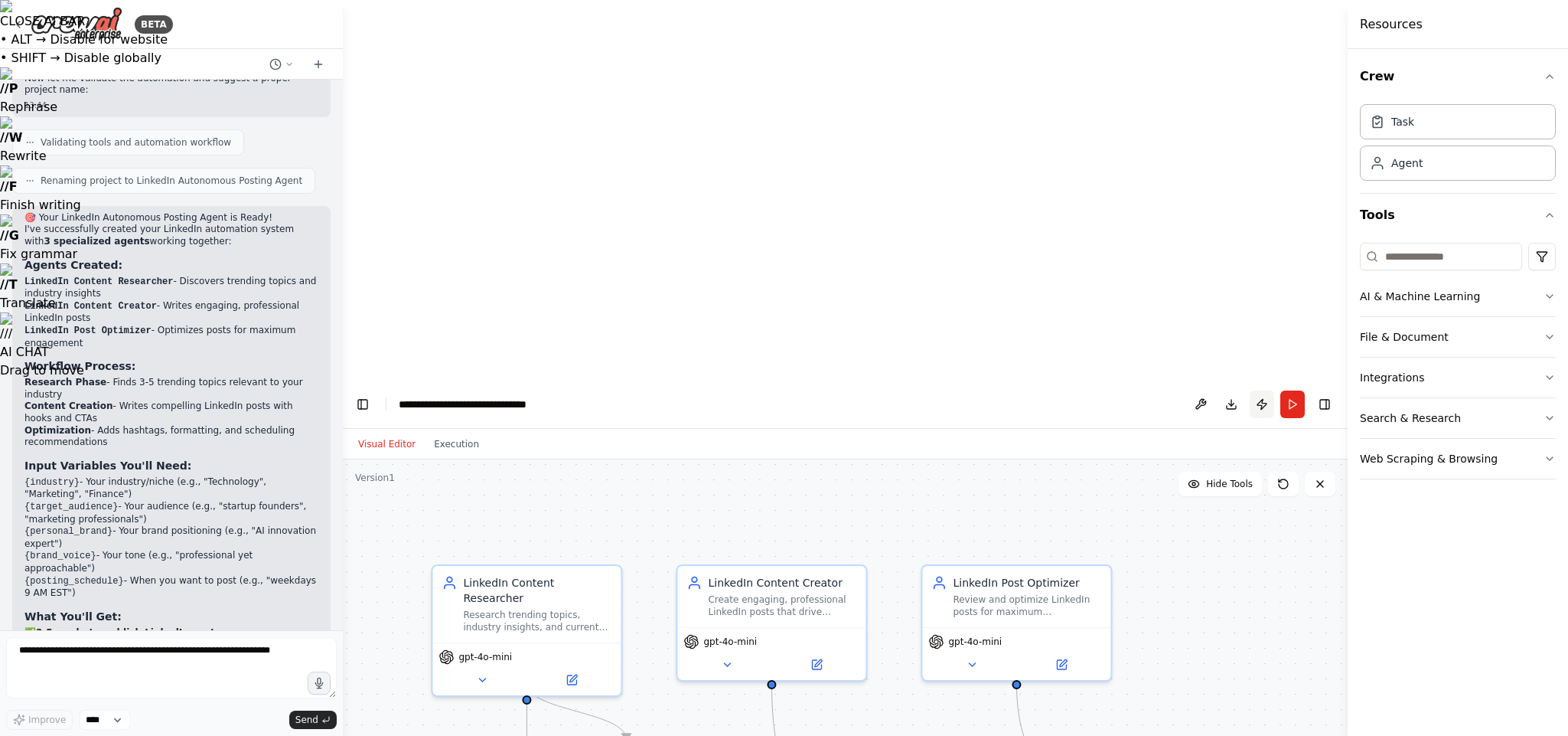
click at [1160, 390] on button "Publish" at bounding box center [1261, 404] width 24 height 27
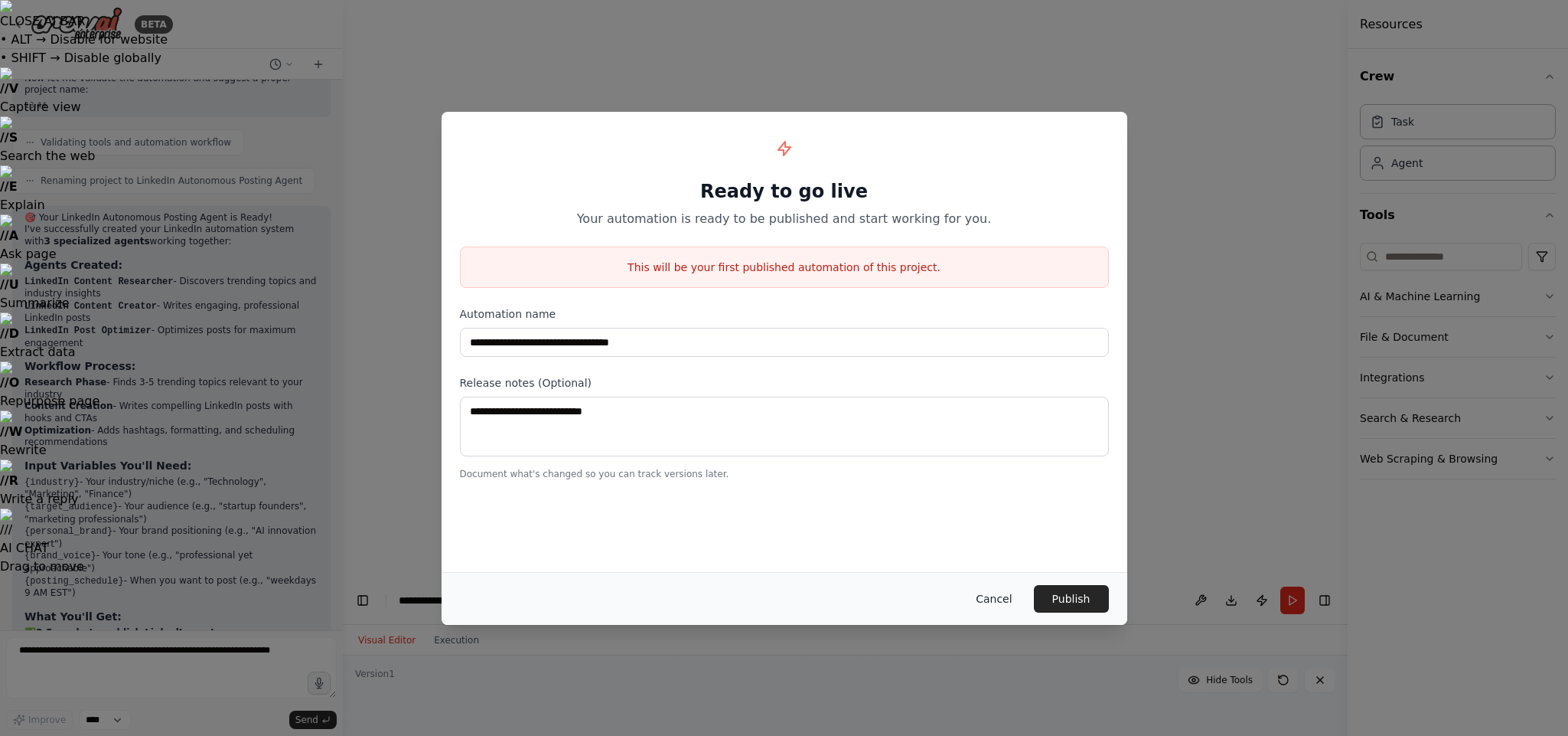
click at [980, 544] on button "Cancel" at bounding box center [993, 599] width 60 height 27
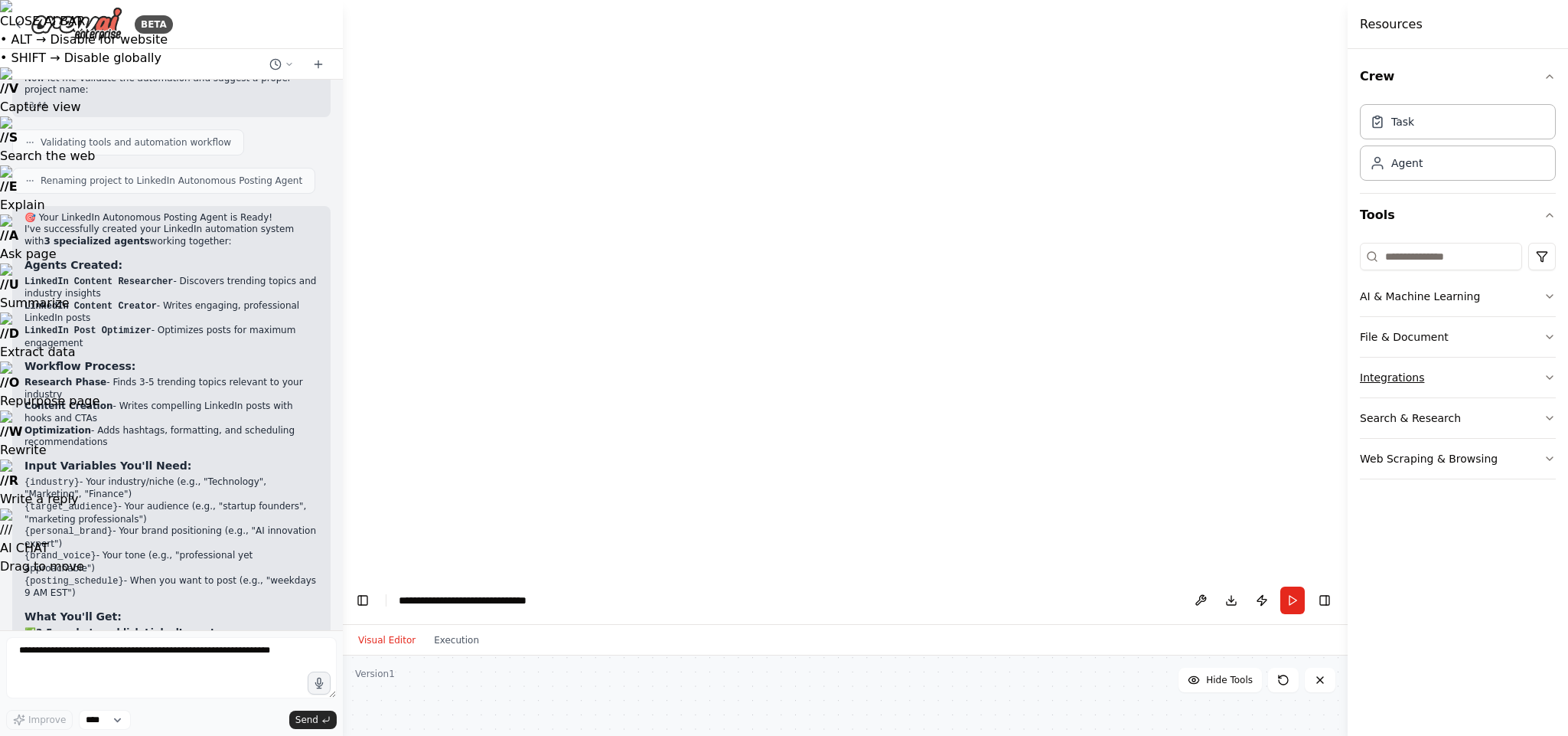
click at [1160, 357] on button "Integrations" at bounding box center [1457, 377] width 196 height 40
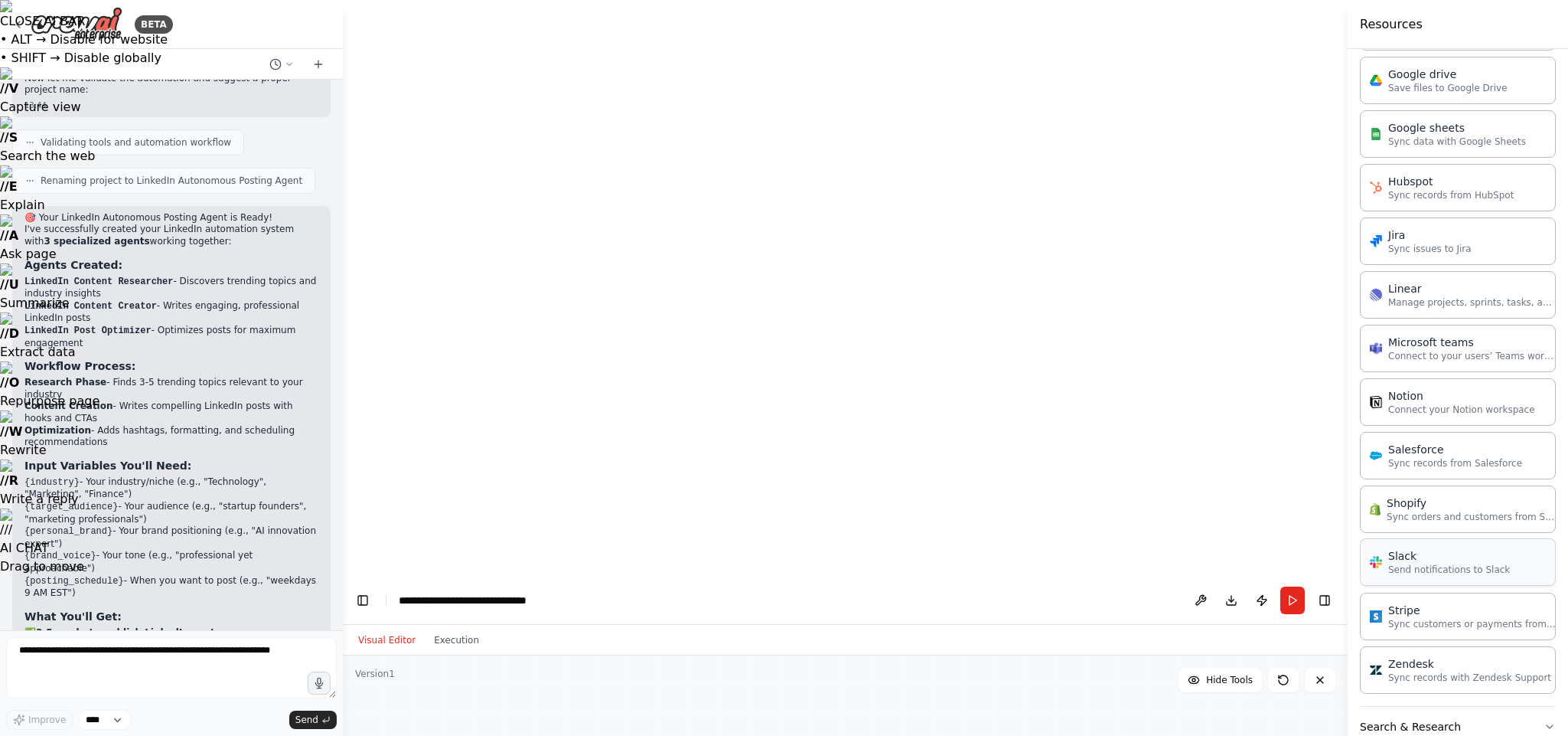
scroll to position [724, 0]
drag, startPoint x: 495, startPoint y: 444, endPoint x: 319, endPoint y: 342, distance: 203.4
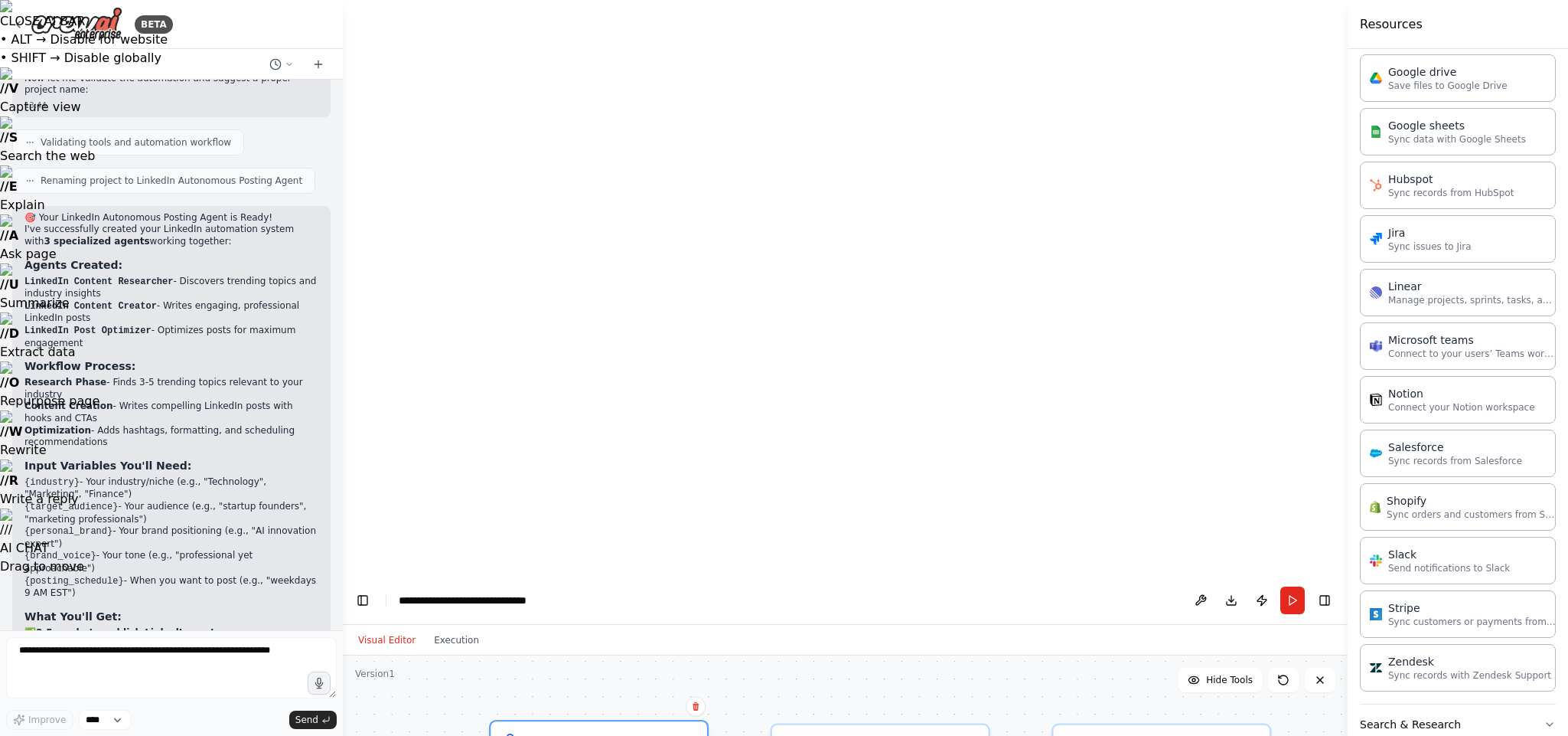
drag, startPoint x: 558, startPoint y: 237, endPoint x: 558, endPoint y: 249, distance: 12.0
click at [655, 544] on div "LinkedIn Content Researcher" at bounding box center [611, 749] width 170 height 35
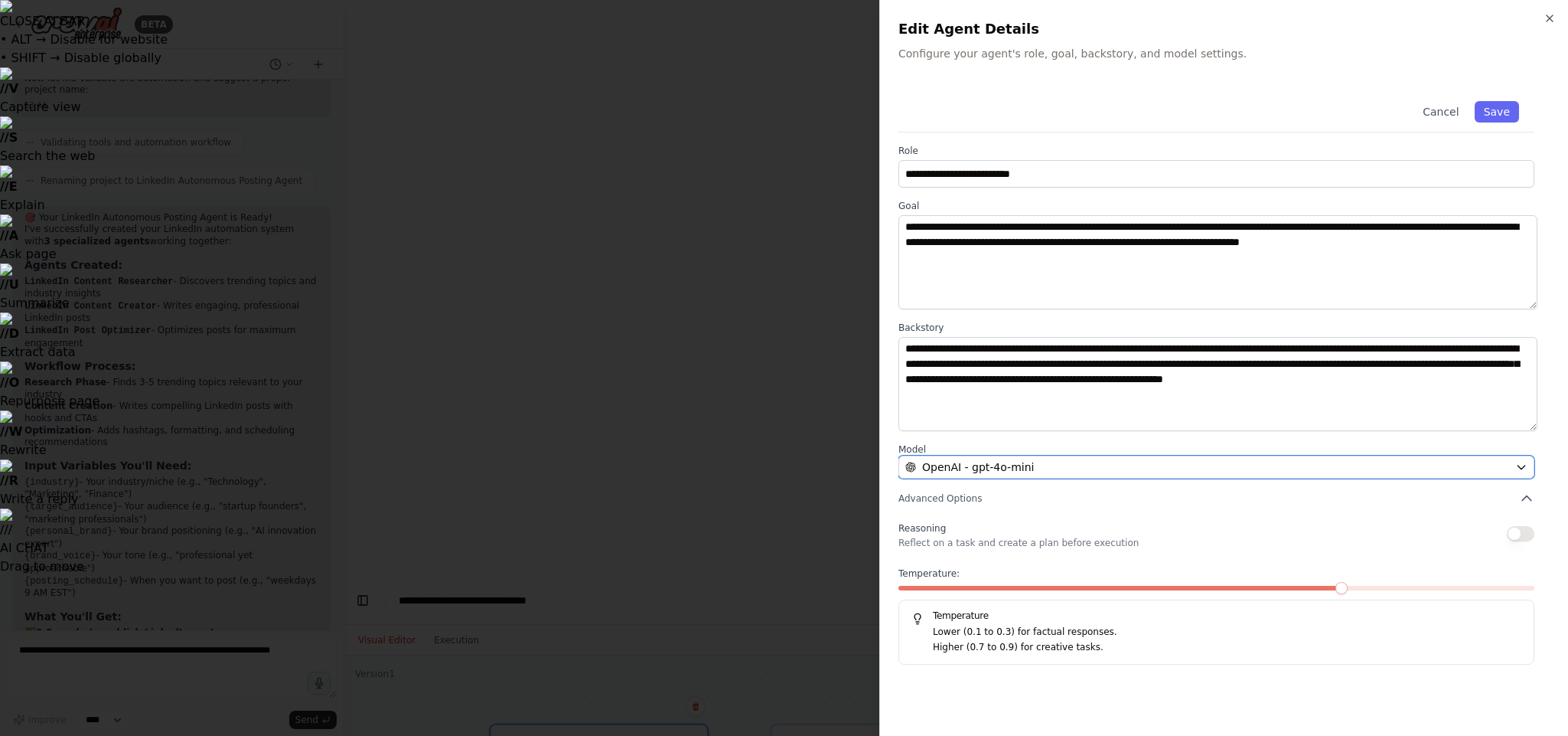
click at [1042, 460] on div "OpenAI - gpt-4o-mini" at bounding box center [1207, 467] width 604 height 15
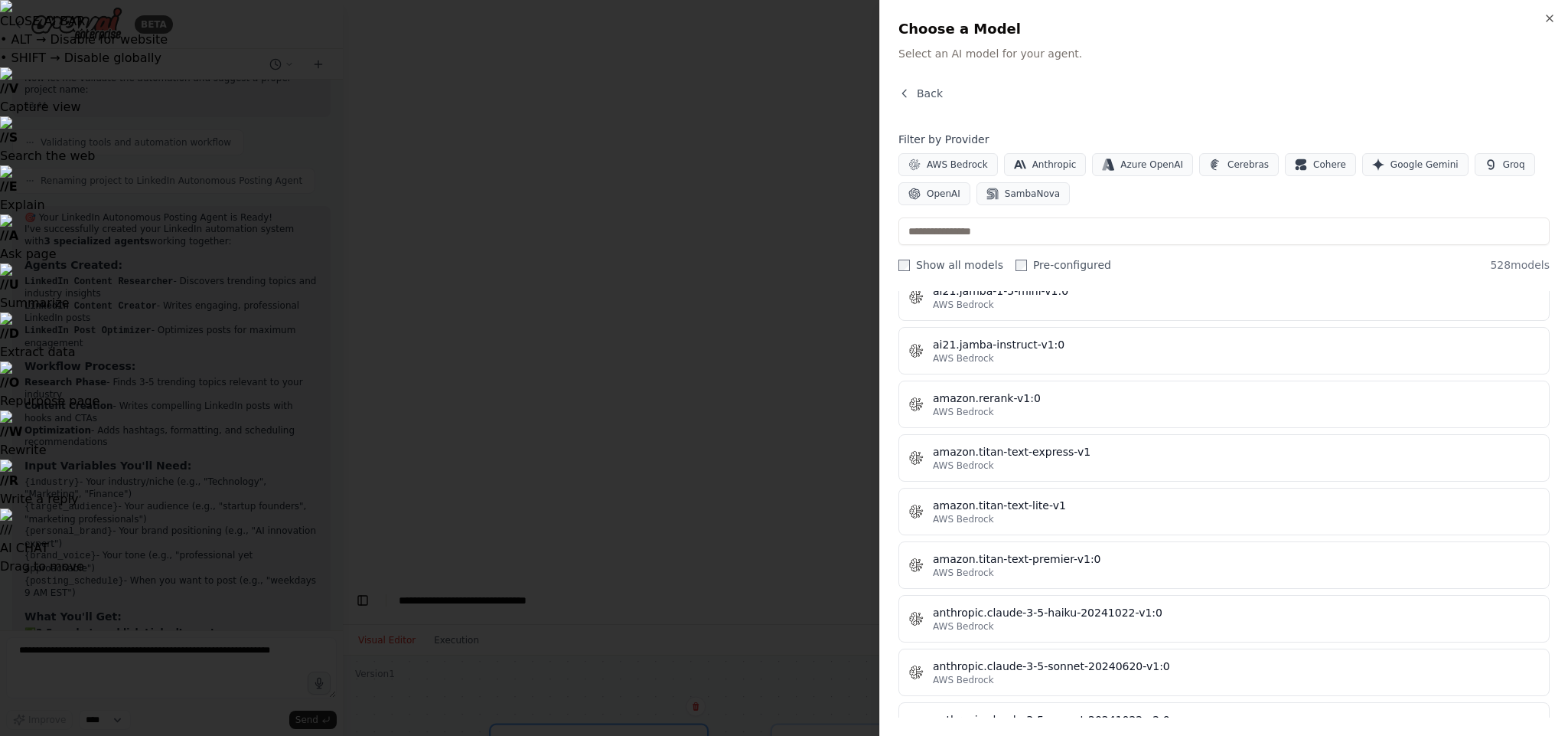
scroll to position [918, 0]
click at [426, 458] on div at bounding box center [784, 368] width 1568 height 736
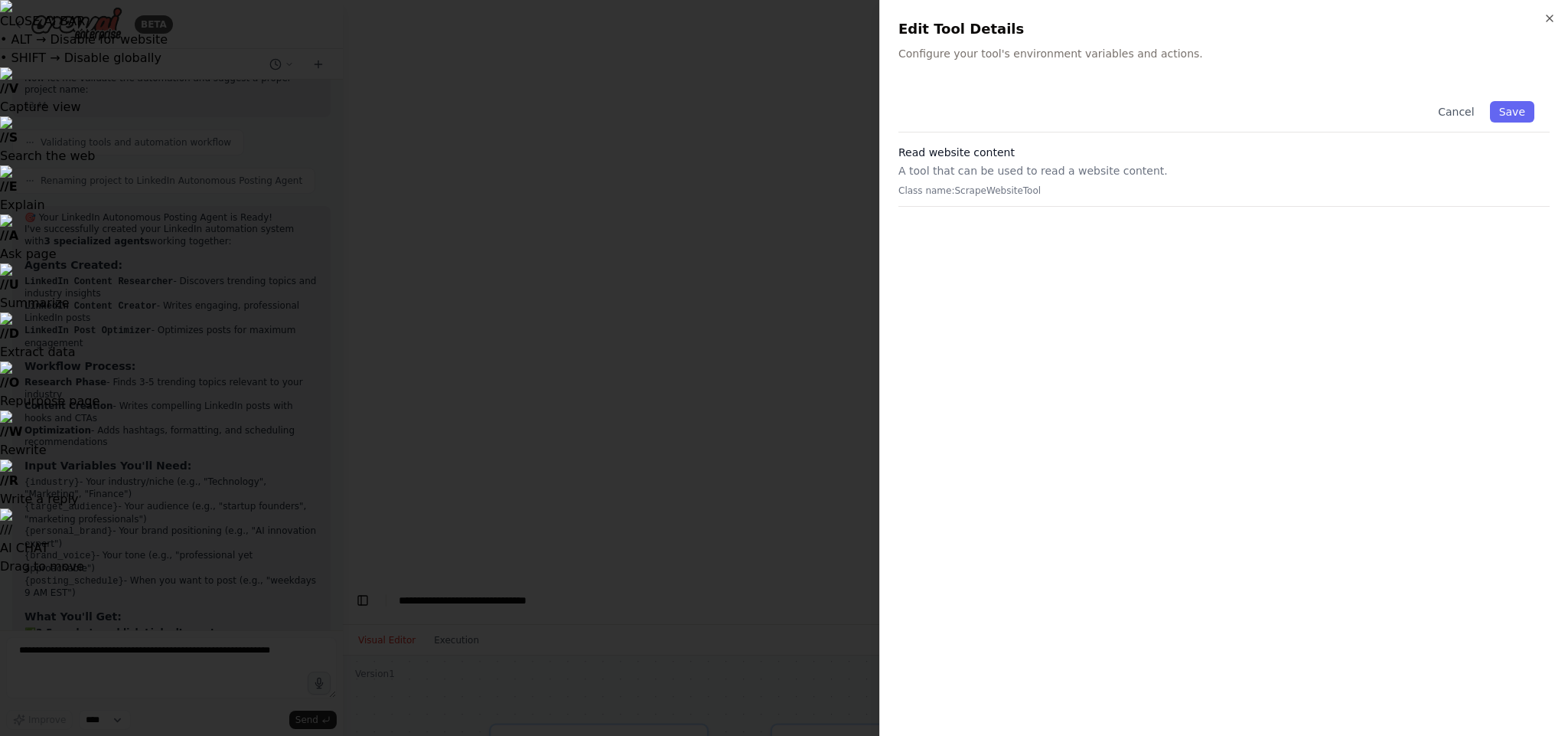
click at [556, 403] on div at bounding box center [784, 368] width 1568 height 736
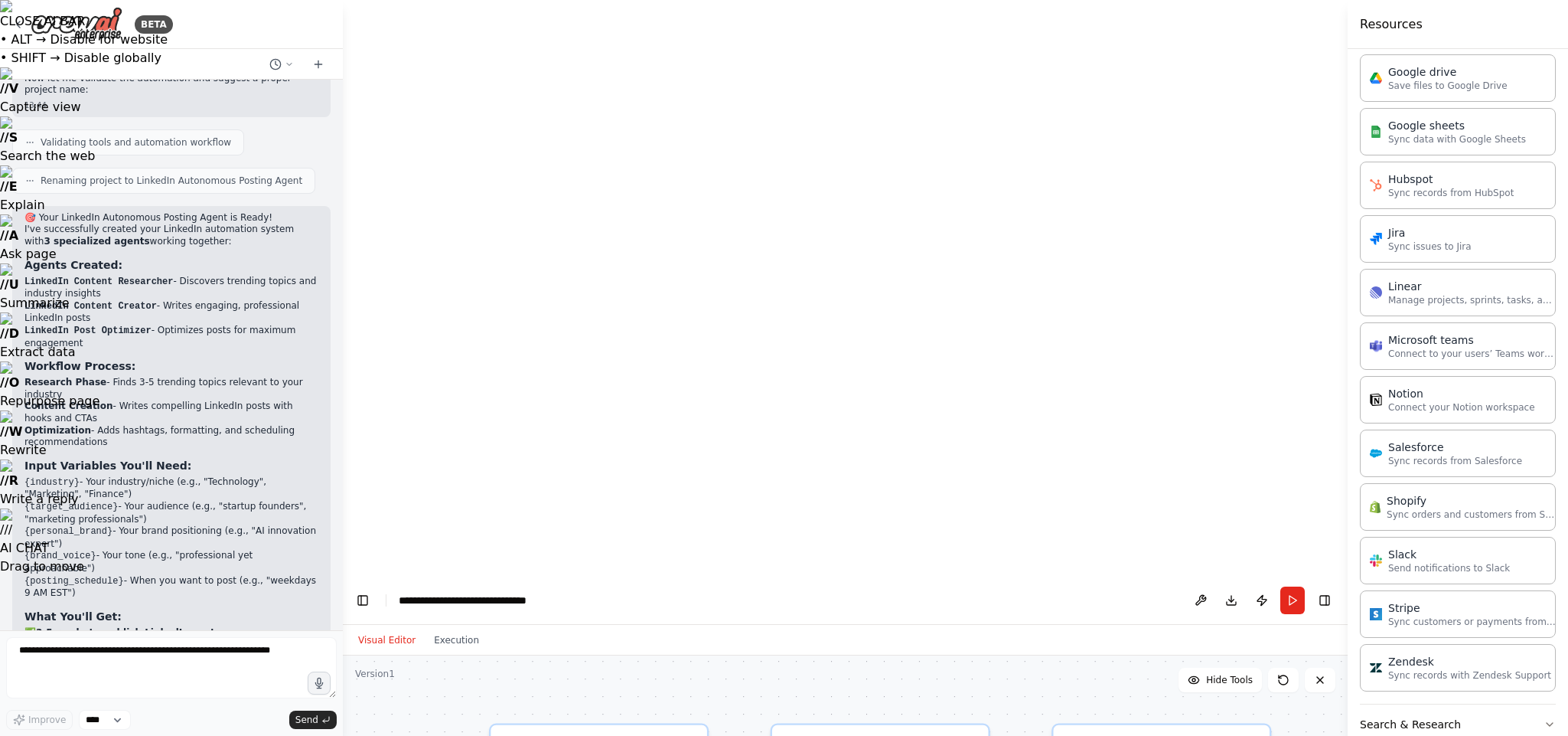
drag, startPoint x: 726, startPoint y: 467, endPoint x: 744, endPoint y: 467, distance: 18.0
drag, startPoint x: 1124, startPoint y: 416, endPoint x: 967, endPoint y: 416, distance: 157.0
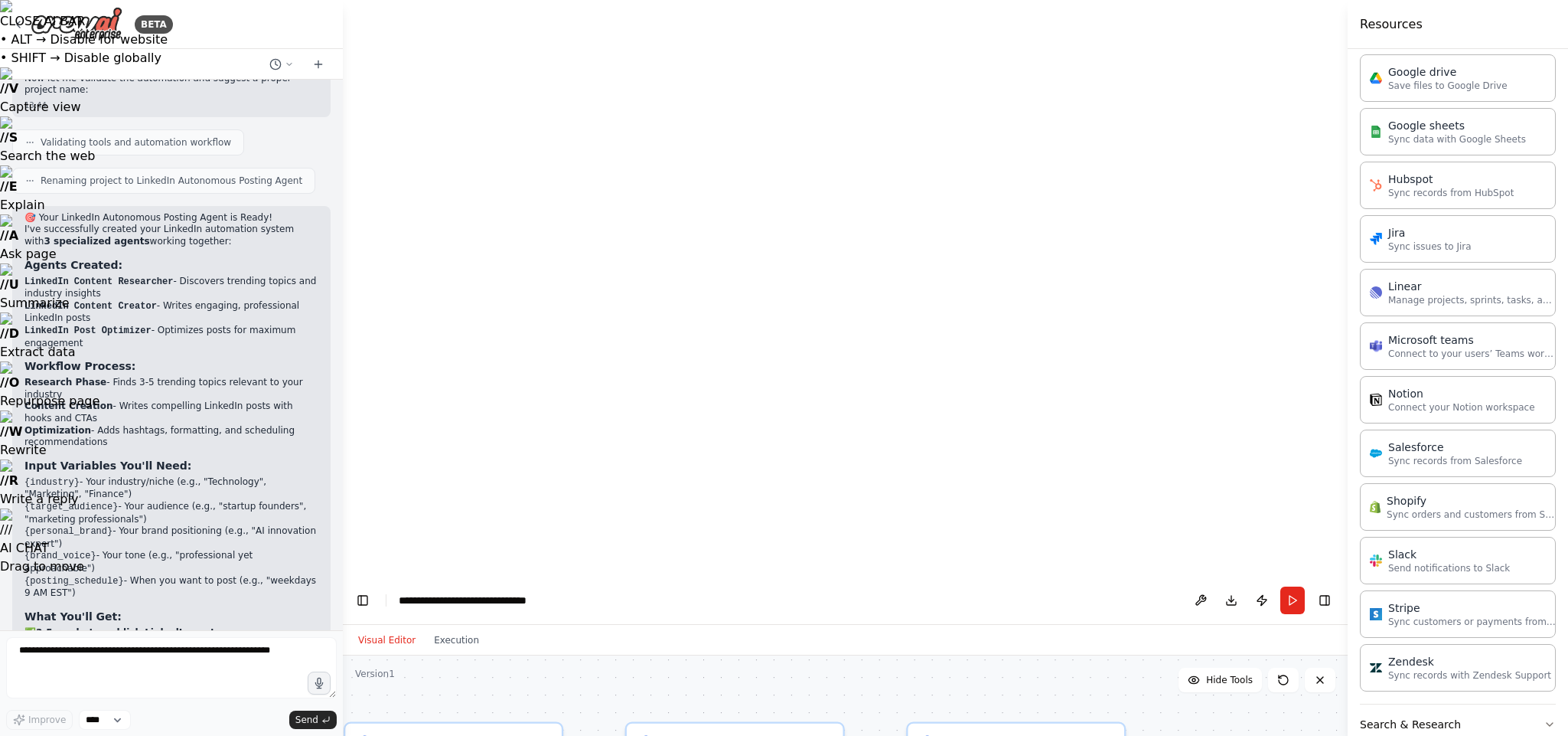
click at [1160, 544] on button "Run" at bounding box center [1292, 600] width 24 height 27
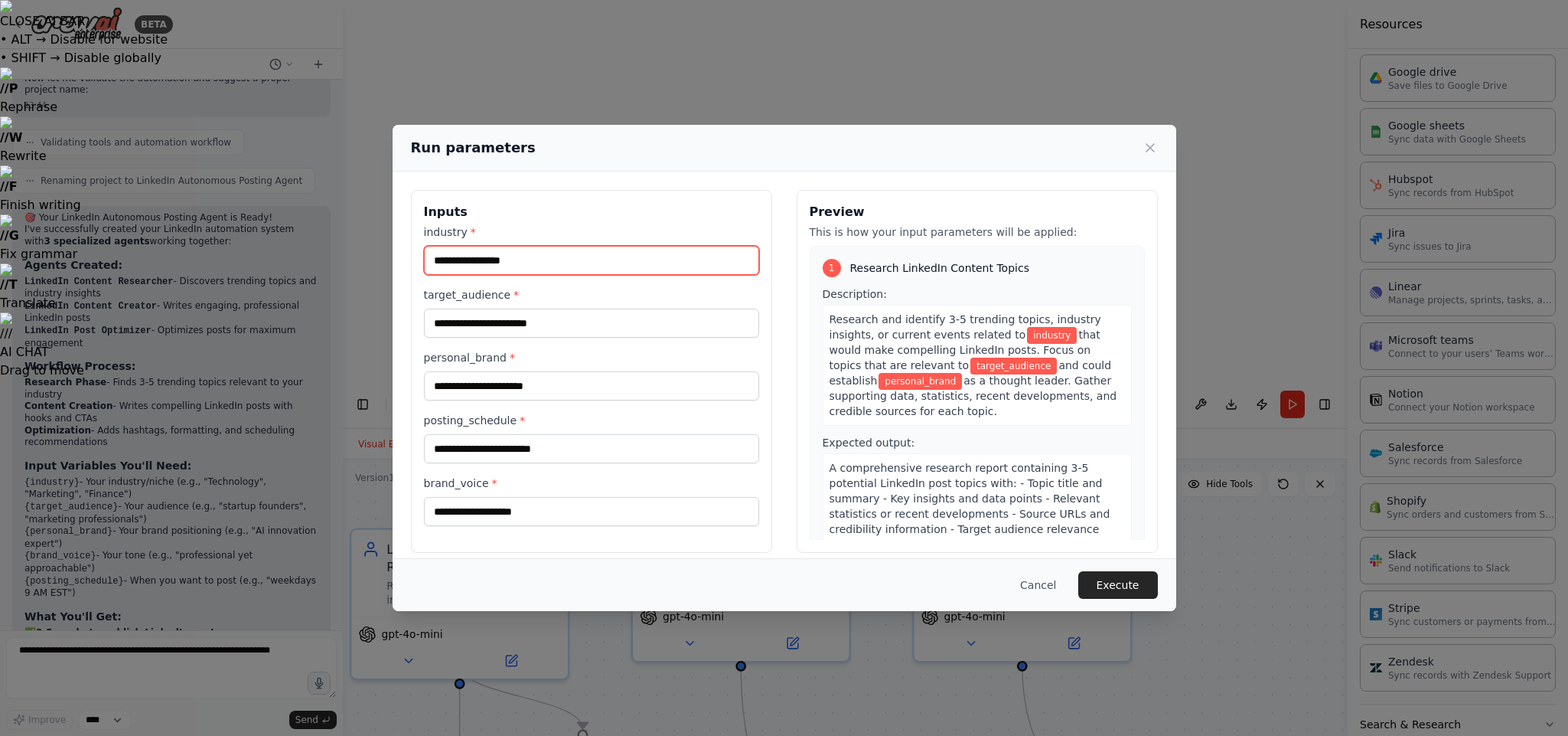
click at [524, 260] on input "industry *" at bounding box center [591, 260] width 335 height 29
click at [1160, 338] on div "Run parameters Inputs industry * target_audience * personal_brand * posting_sch…" at bounding box center [784, 368] width 1568 height 736
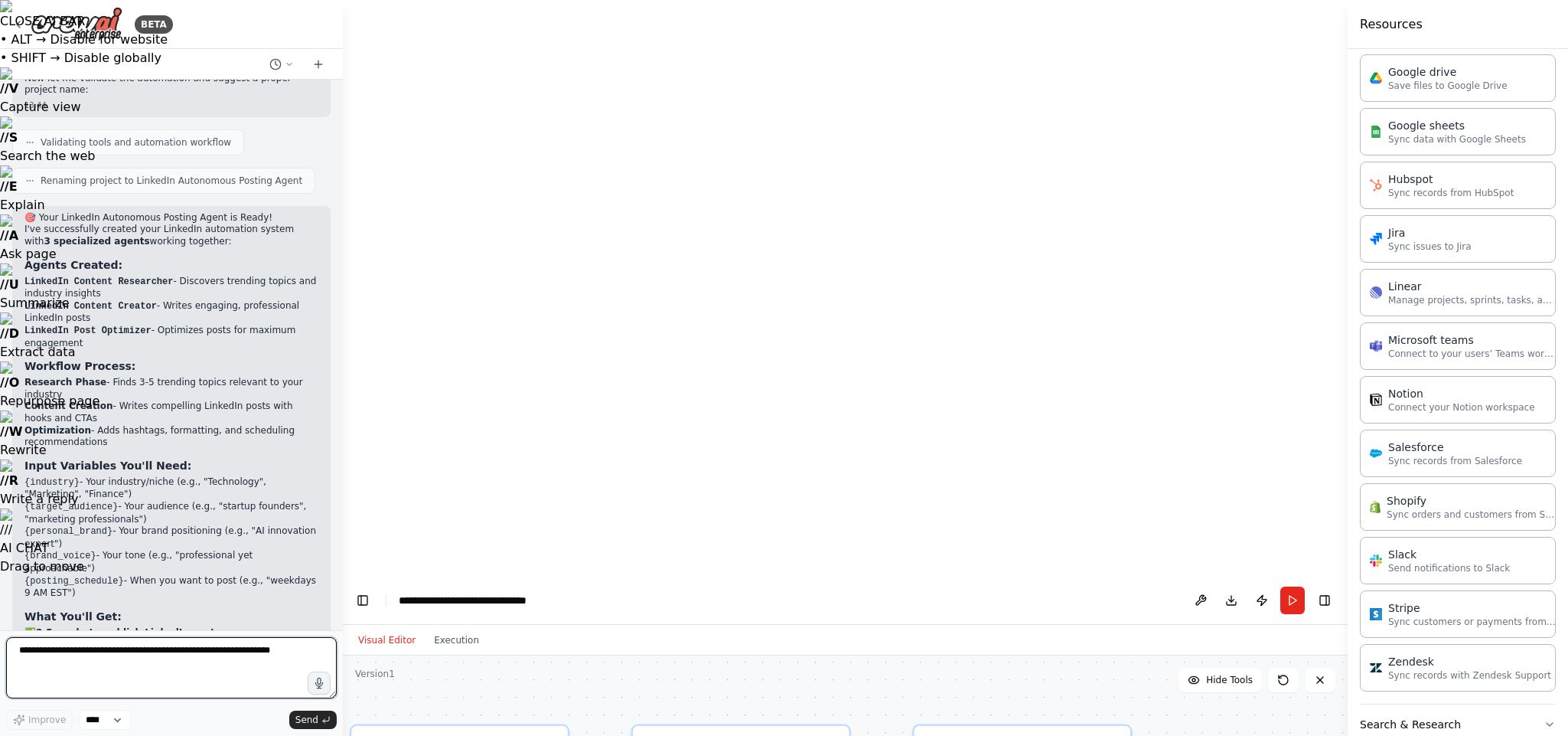
click at [287, 544] on textarea at bounding box center [171, 668] width 331 height 61
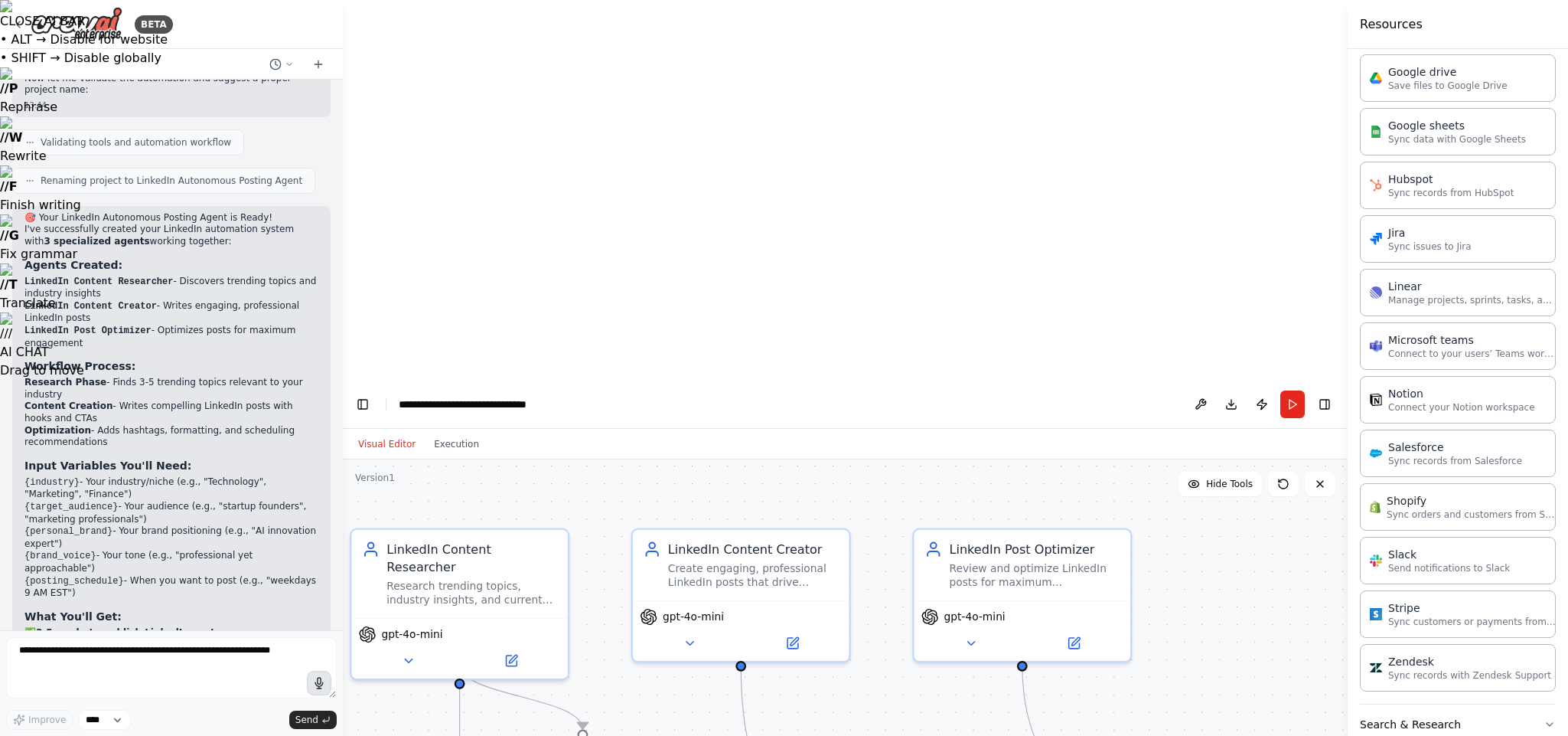
click at [328, 544] on button "button" at bounding box center [319, 683] width 24 height 24
click at [134, 544] on textarea at bounding box center [171, 668] width 331 height 61
click at [319, 544] on circle "button" at bounding box center [320, 683] width 11 height 11
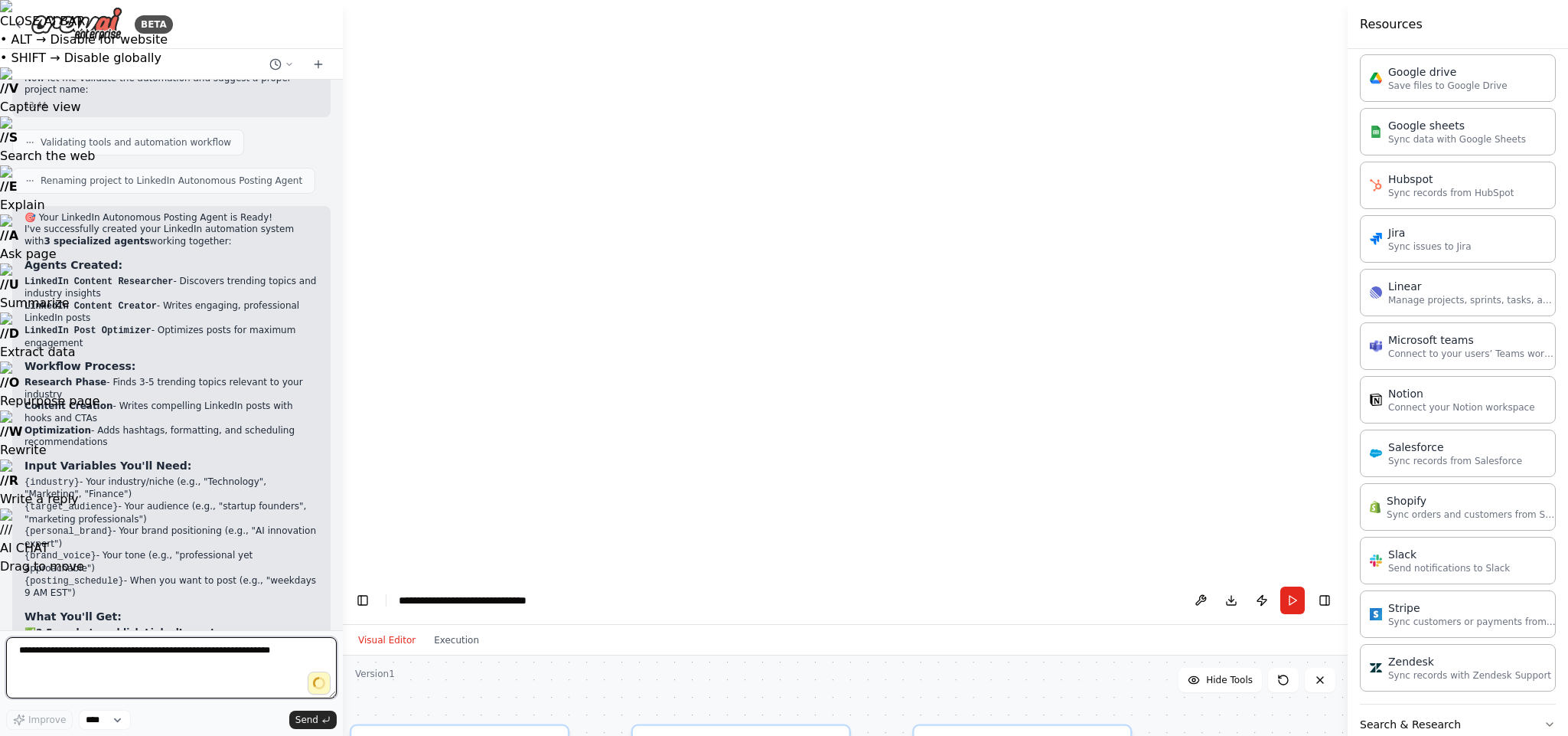
type textarea "**********"
drag, startPoint x: 140, startPoint y: 665, endPoint x: 0, endPoint y: 698, distance: 143.8
click at [0, 544] on div "BETA I WANT TO BULD AN LINKEDIN AUTONOMUS POSTING AGENT 13:43 ▶ Thought process…" at bounding box center [171, 368] width 343 height 736
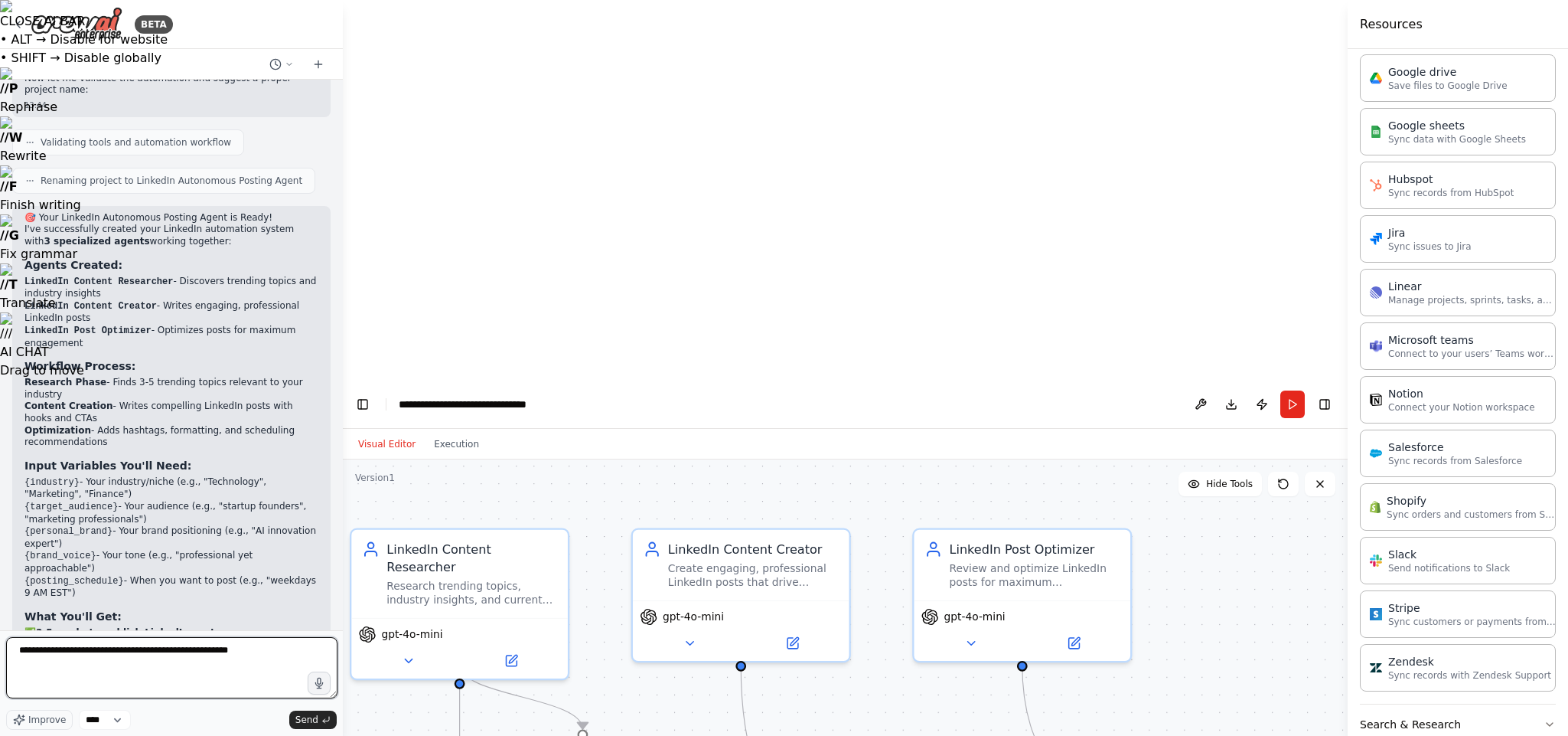
type textarea "**********"
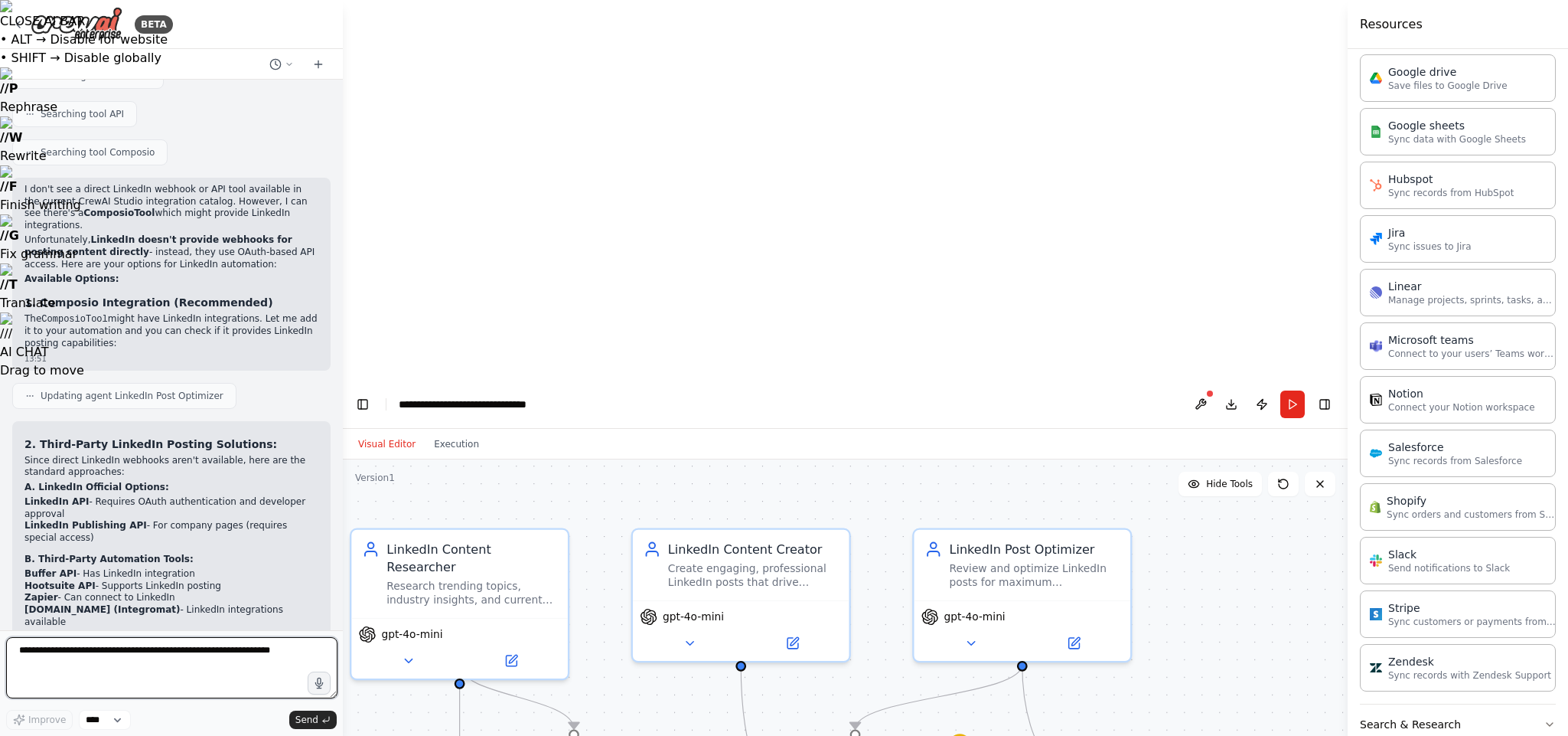
scroll to position [2124, 0]
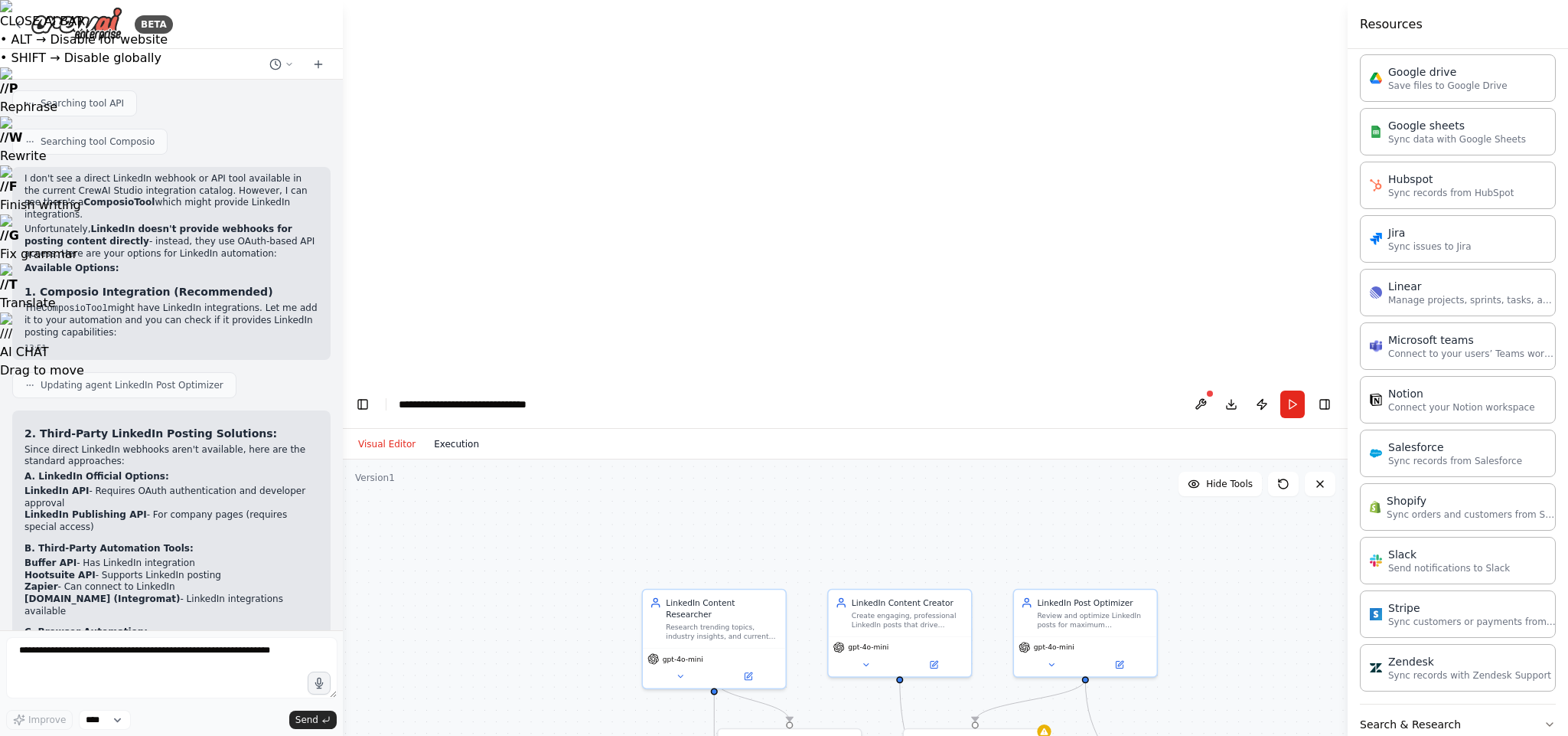
click at [443, 435] on button "Execution" at bounding box center [456, 444] width 64 height 18
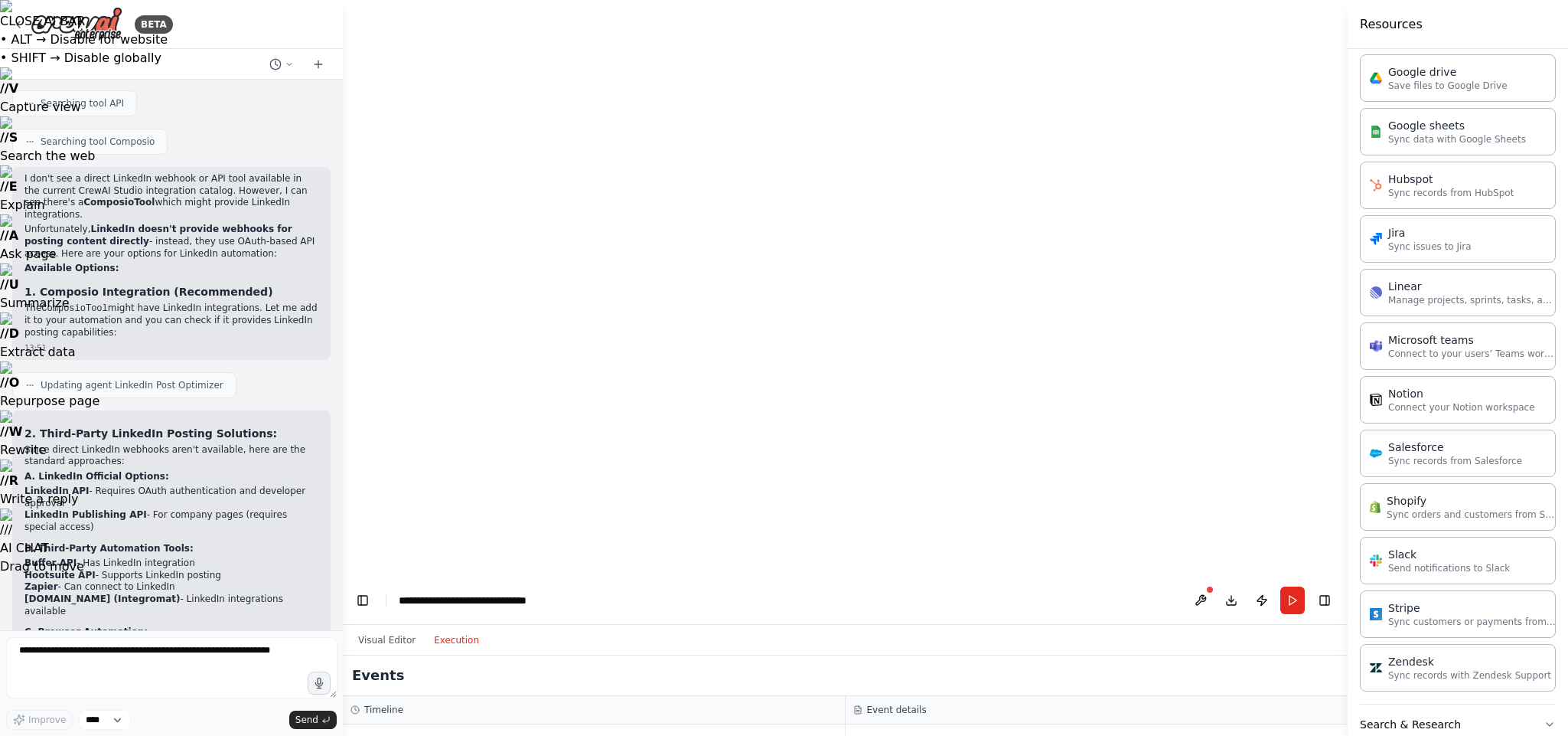
click at [382, 544] on button "Visual Editor" at bounding box center [386, 639] width 75 height 18
drag, startPoint x: 136, startPoint y: 537, endPoint x: 239, endPoint y: 582, distance: 112.4
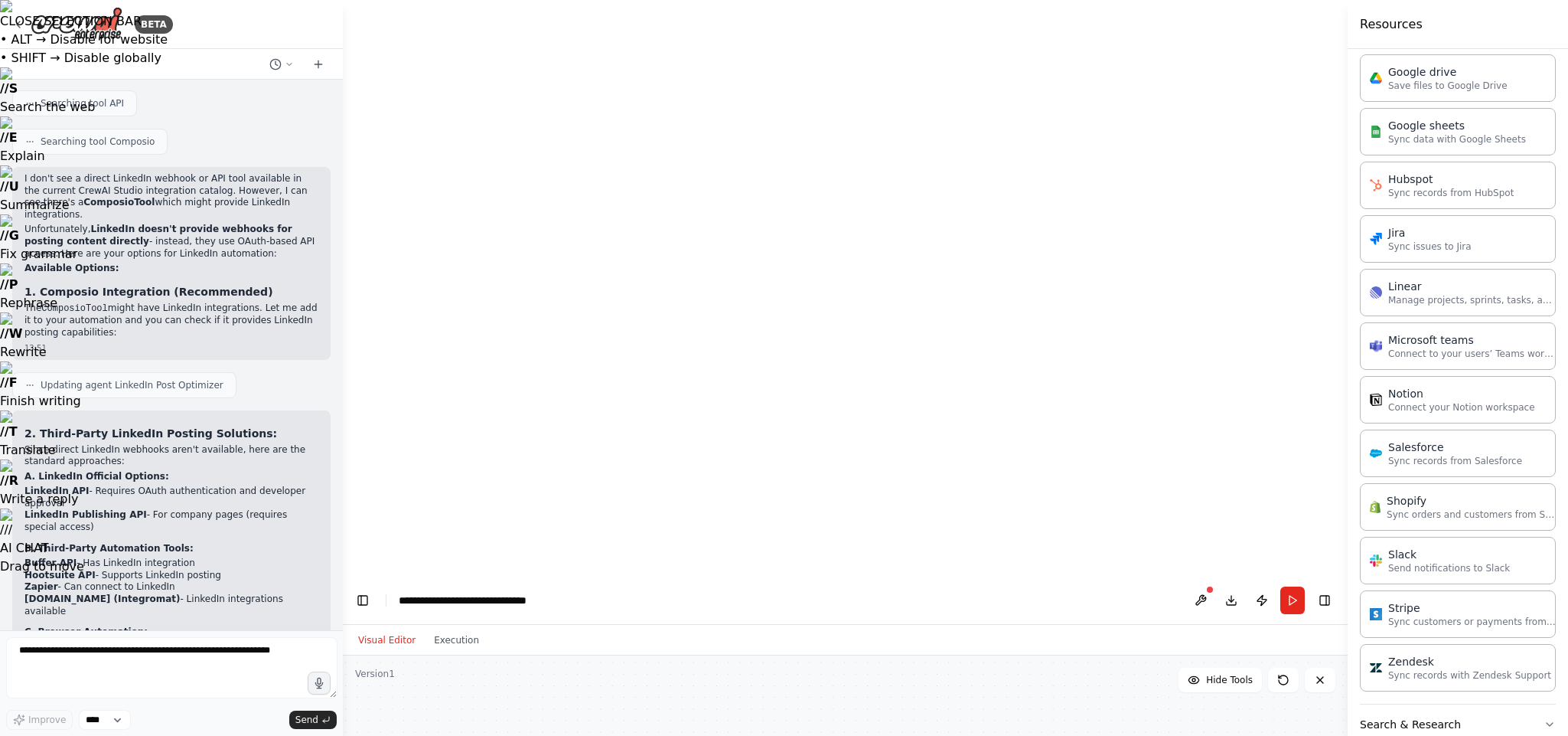
drag, startPoint x: 154, startPoint y: 547, endPoint x: 269, endPoint y: 580, distance: 119.6
click at [304, 544] on div "2. Third-Party LinkedIn Posting Solutions: Since direct LinkedIn webhooks aren'…" at bounding box center [171, 692] width 318 height 564
drag, startPoint x: 152, startPoint y: 584, endPoint x: 163, endPoint y: 584, distance: 11.0
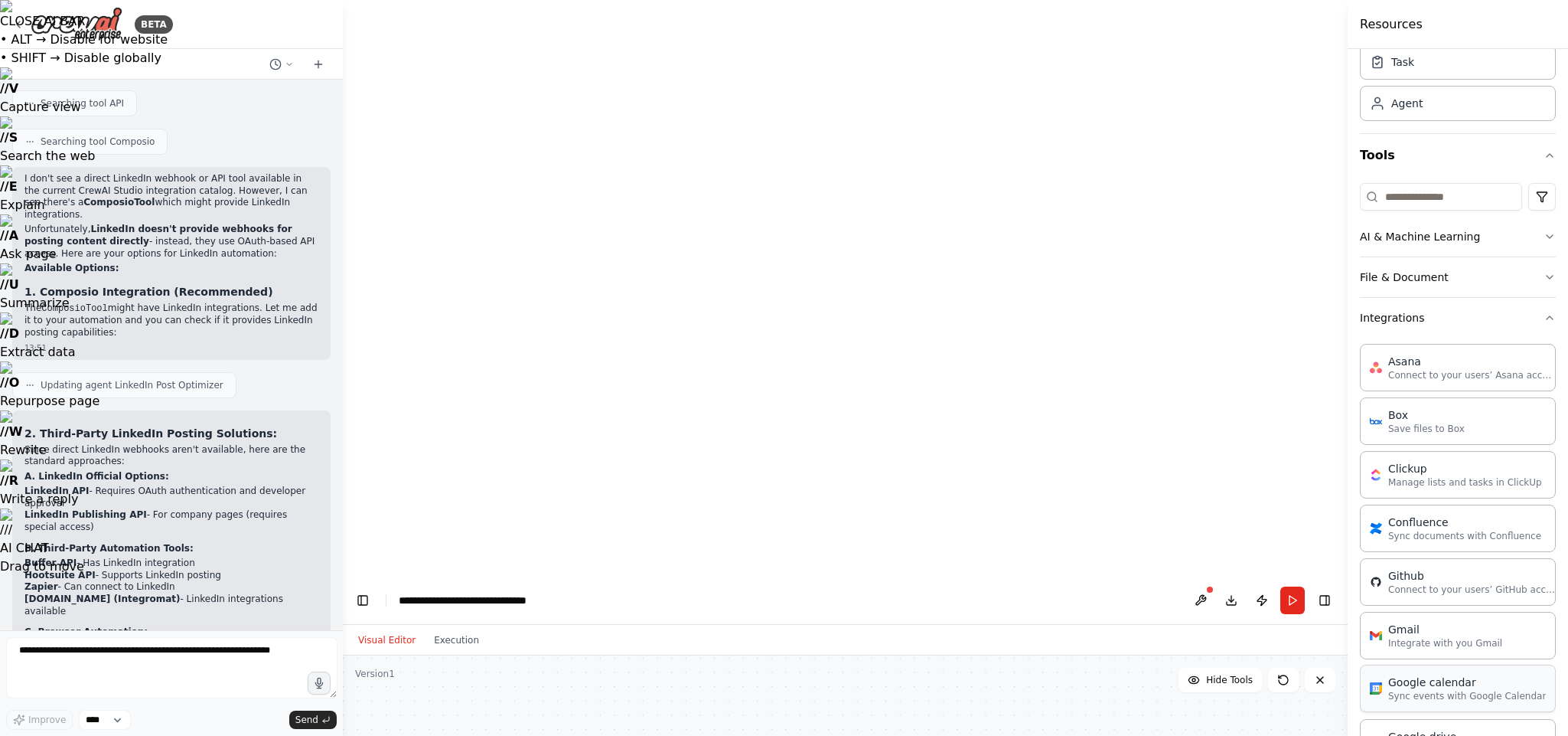
scroll to position [0, 0]
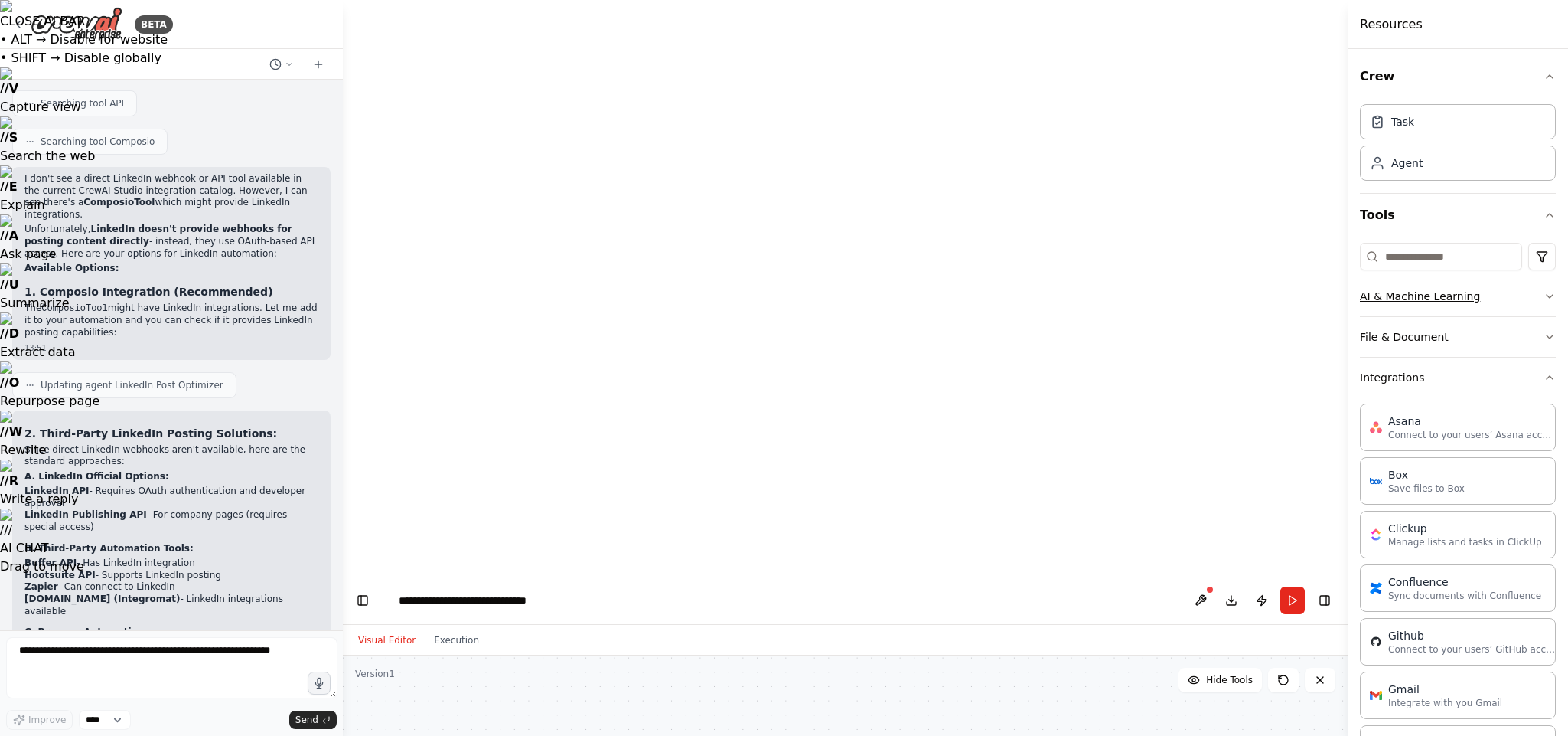
click at [1160, 276] on button "AI & Machine Learning" at bounding box center [1457, 296] width 196 height 40
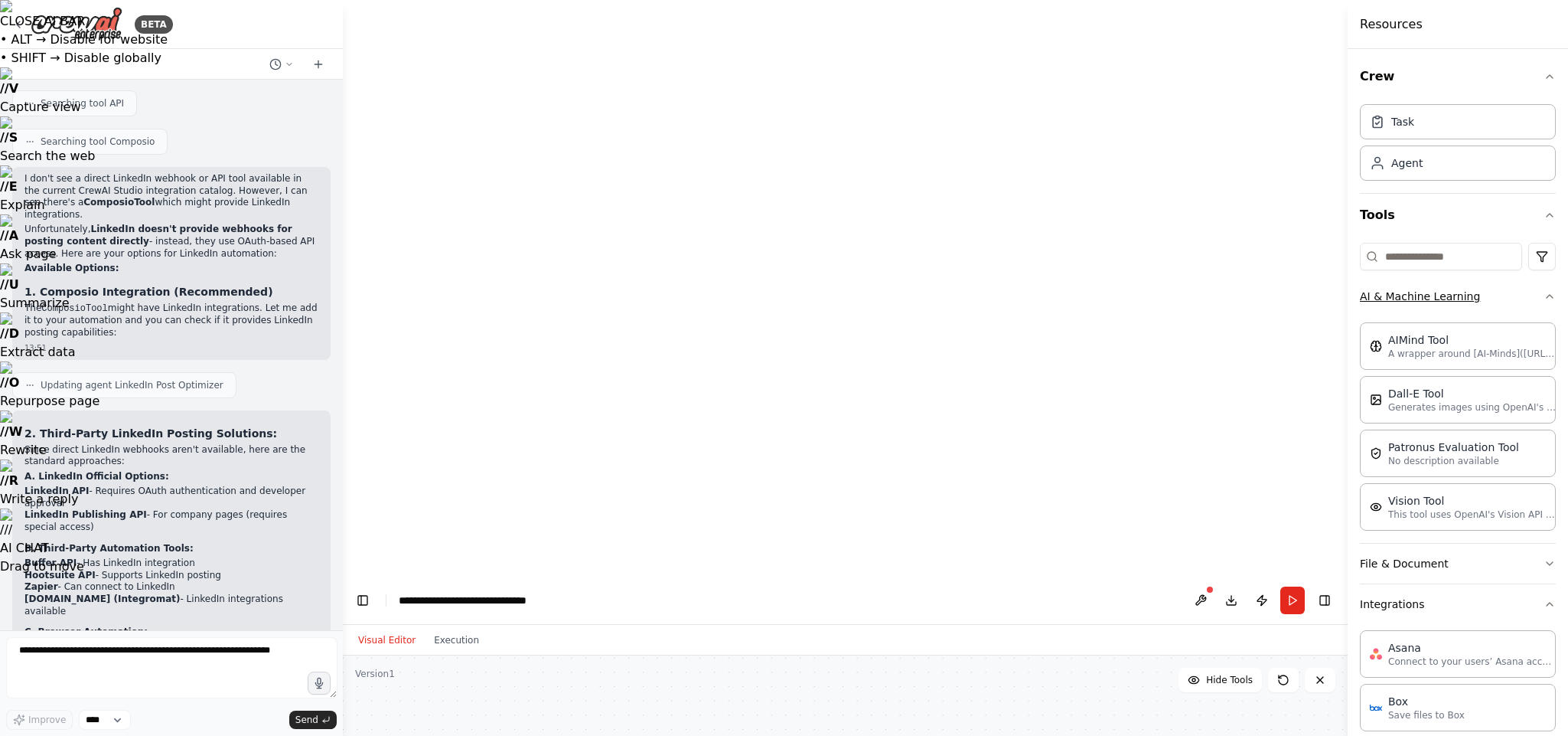
click at [1160, 276] on button "AI & Machine Learning" at bounding box center [1457, 296] width 196 height 40
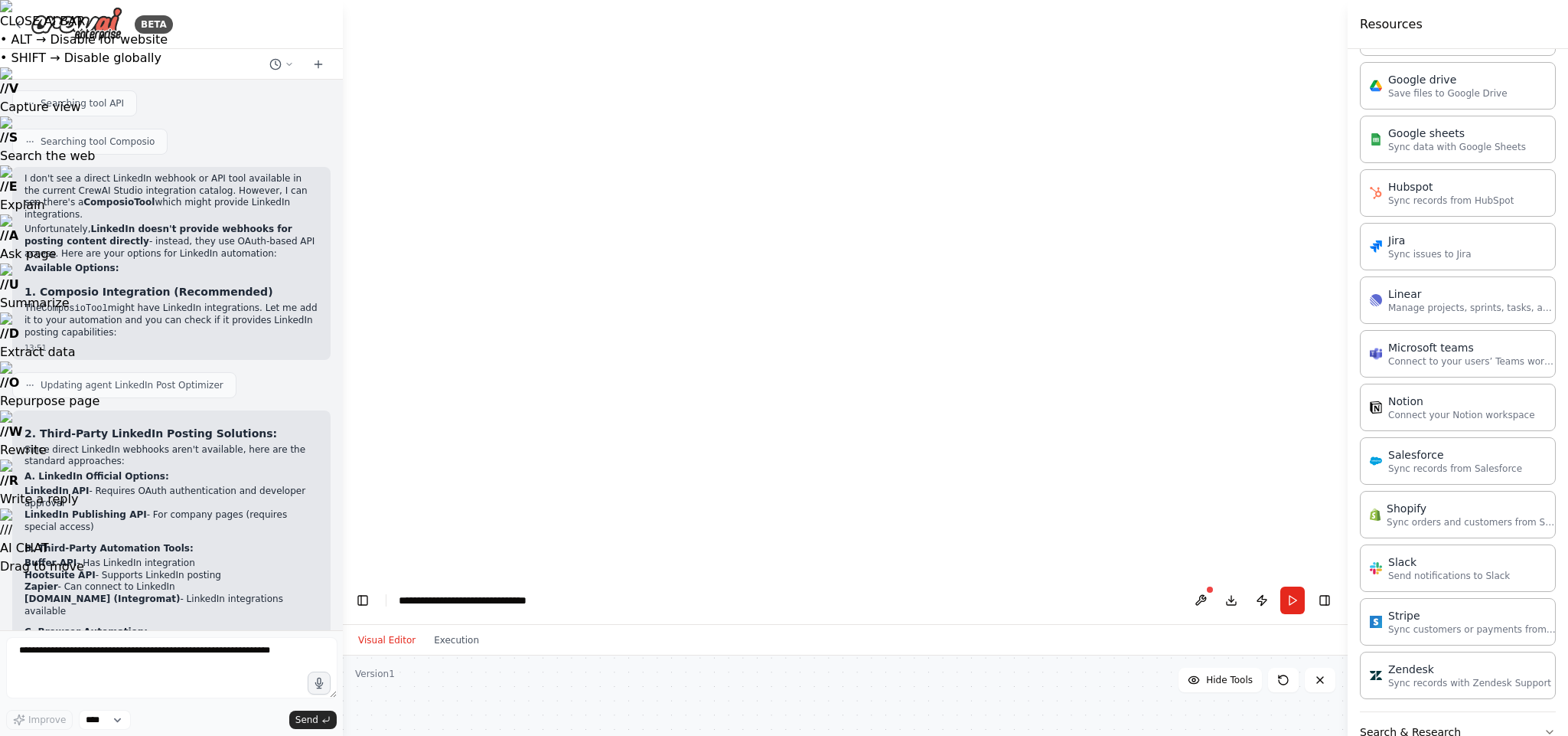
scroll to position [724, 0]
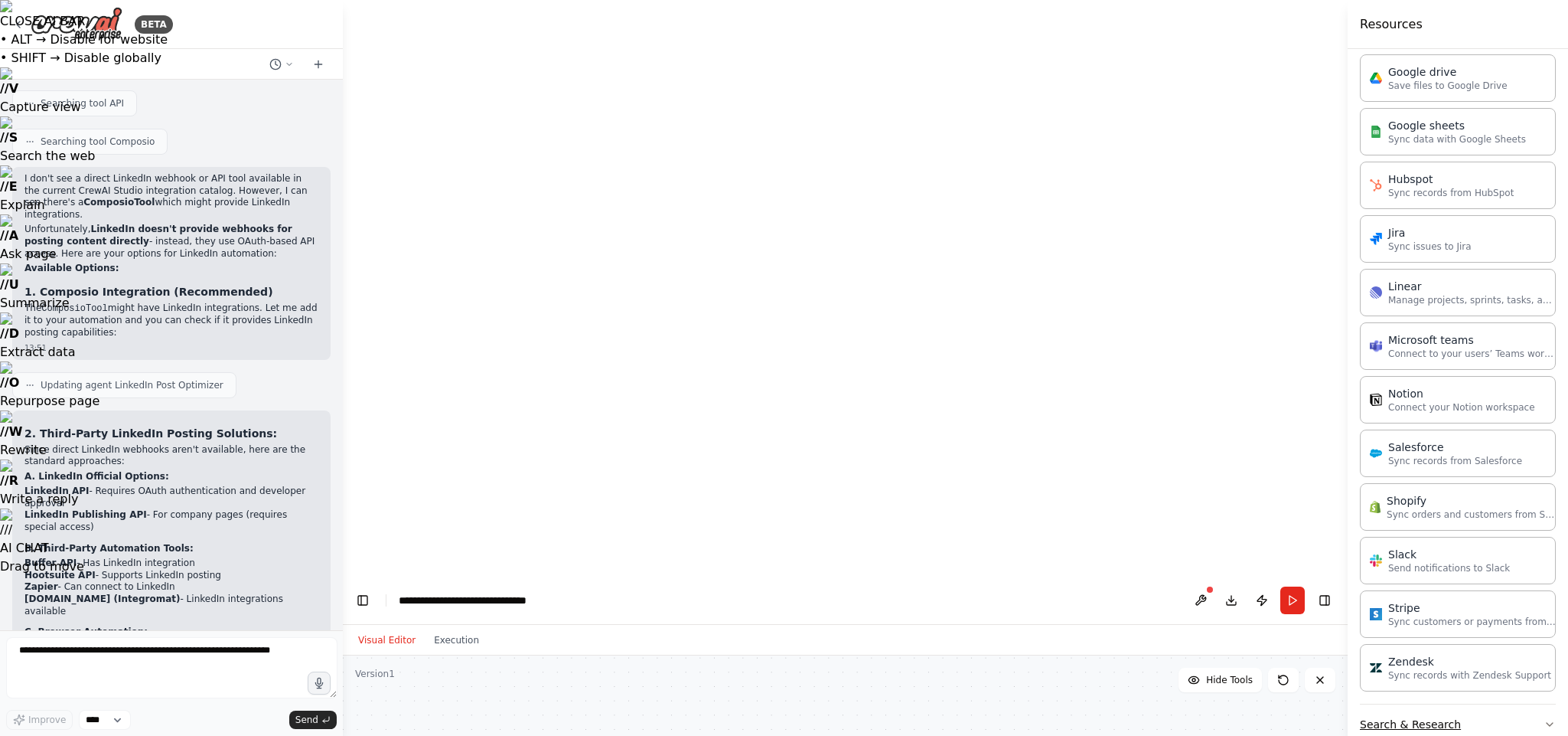
click at [1160, 544] on button "Search & Research" at bounding box center [1457, 724] width 196 height 40
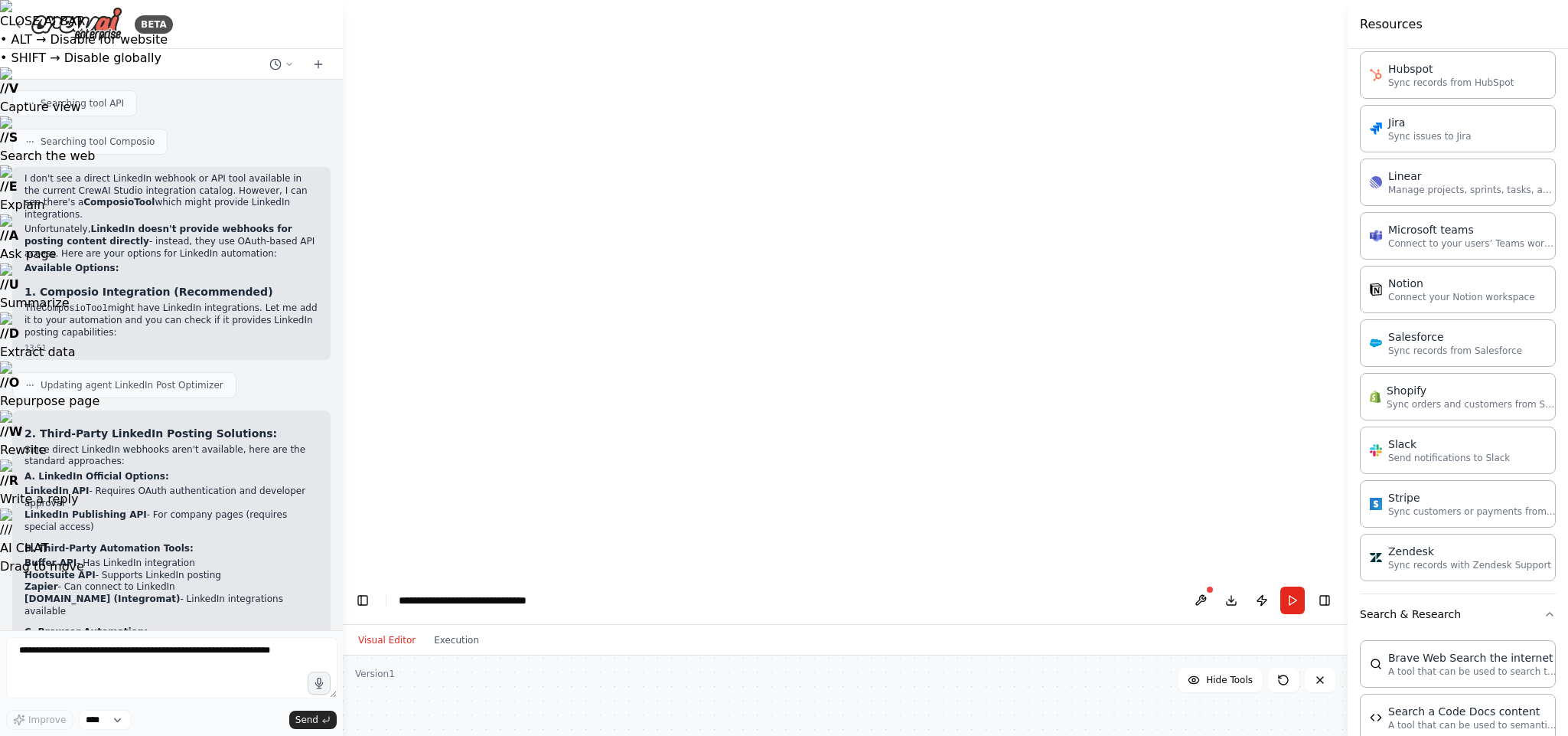
scroll to position [954, 0]
